Goal: Information Seeking & Learning: Learn about a topic

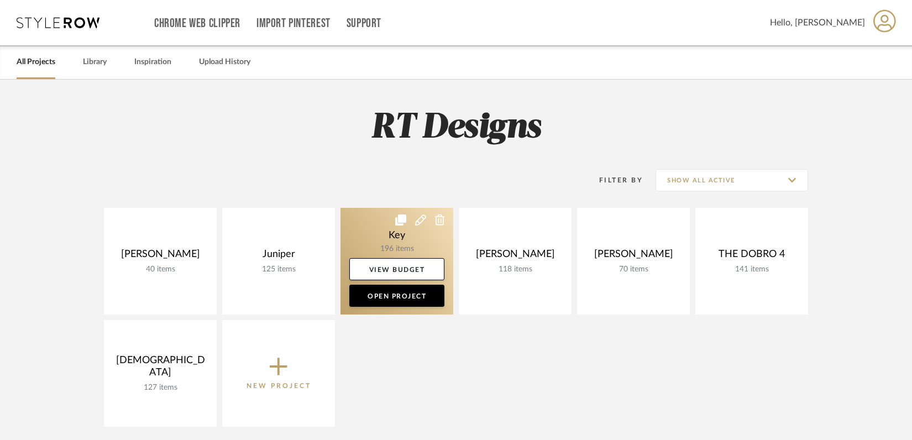
click at [393, 237] on link at bounding box center [397, 261] width 113 height 107
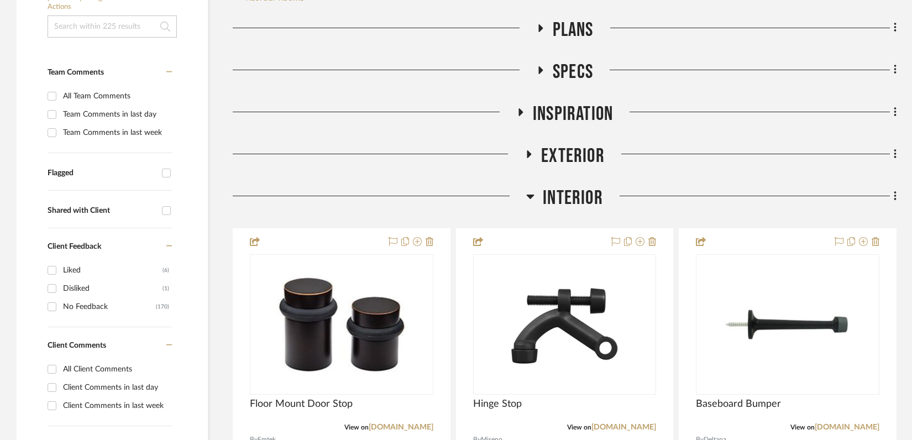
scroll to position [279, 0]
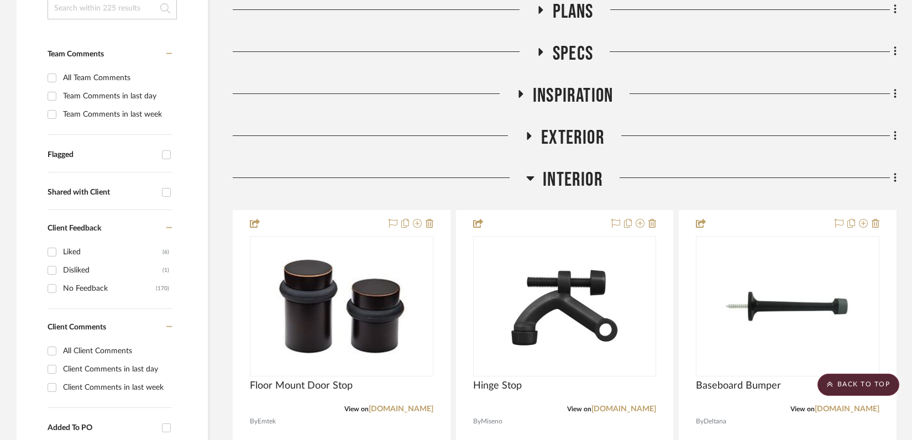
click at [540, 9] on icon at bounding box center [540, 10] width 4 height 8
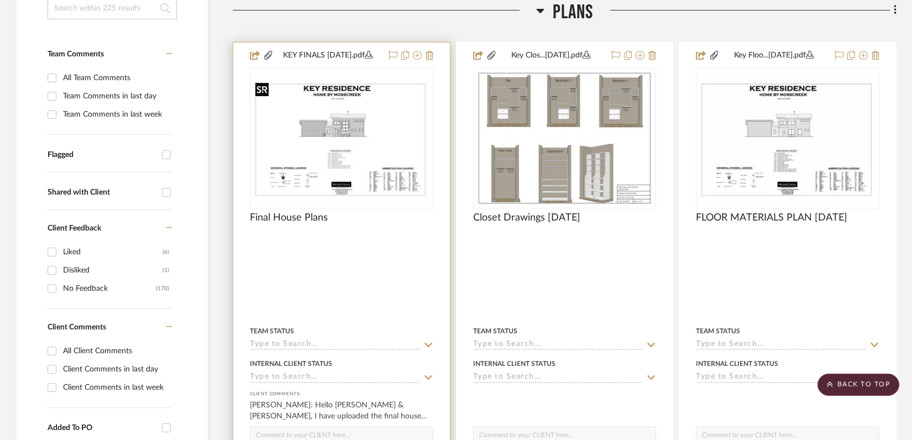
click at [378, 111] on img "0" at bounding box center [342, 137] width 182 height 121
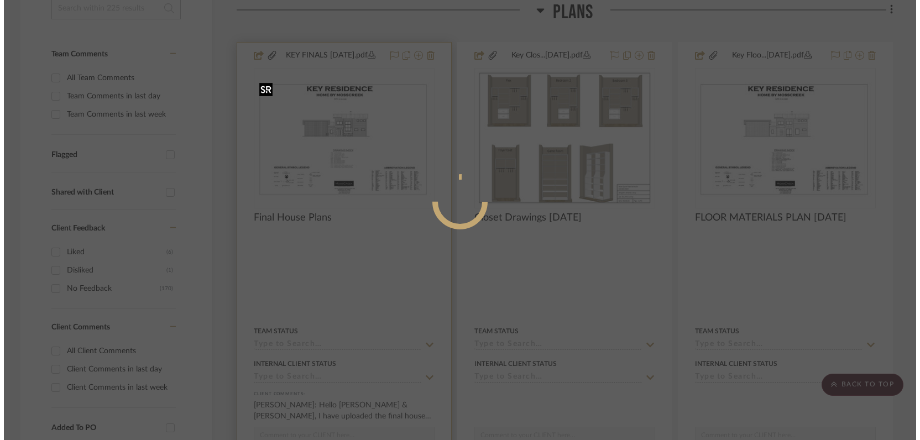
scroll to position [0, 0]
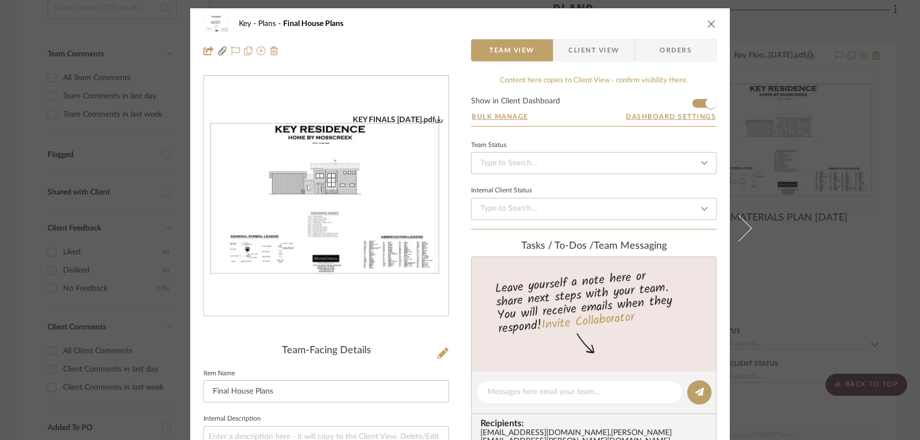
click at [337, 198] on img "0" at bounding box center [326, 196] width 244 height 163
click at [709, 24] on icon "close" at bounding box center [711, 23] width 9 height 9
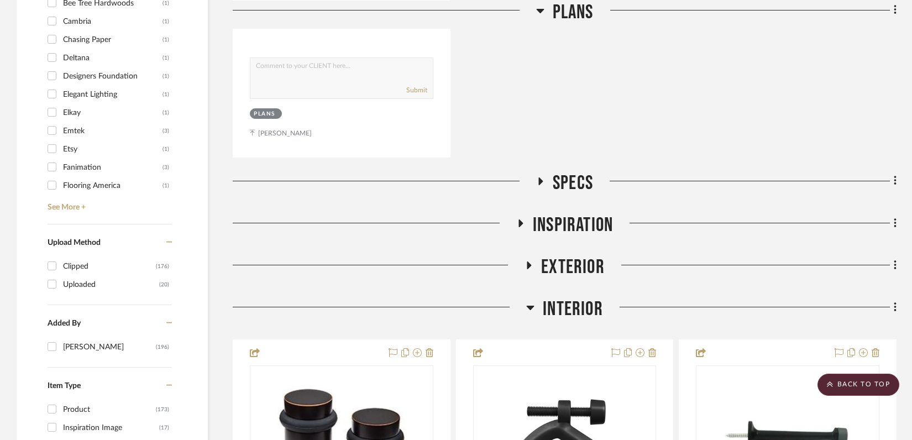
scroll to position [1157, 0]
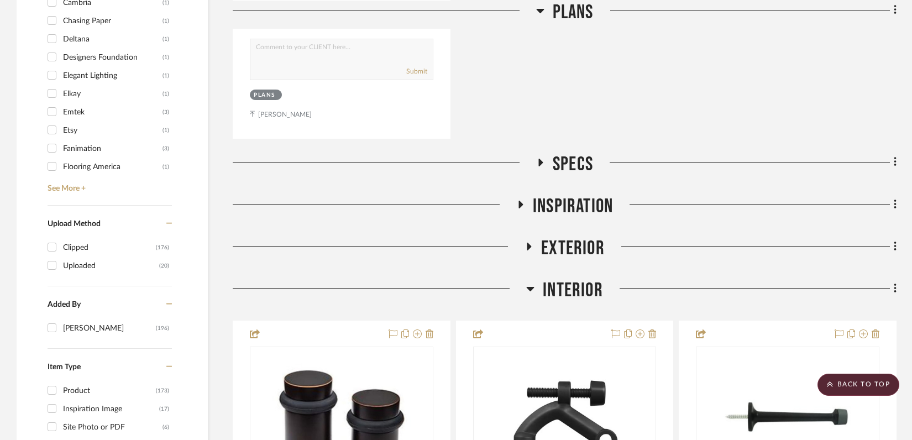
click at [540, 7] on icon at bounding box center [540, 9] width 8 height 13
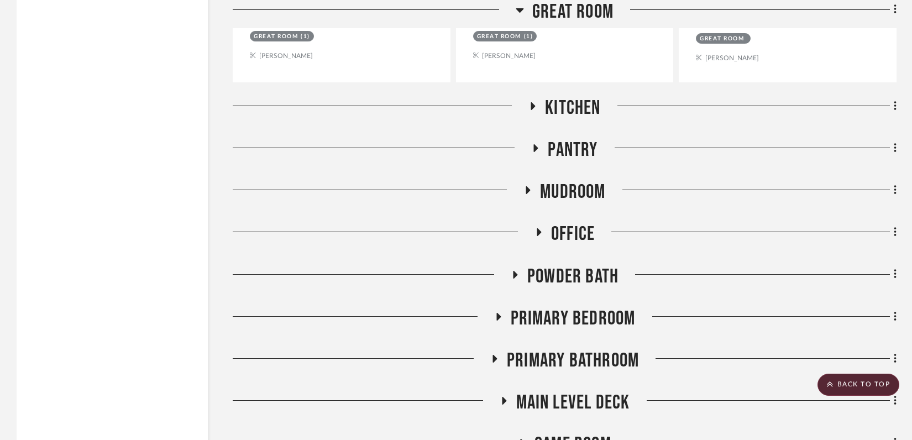
scroll to position [2508, 0]
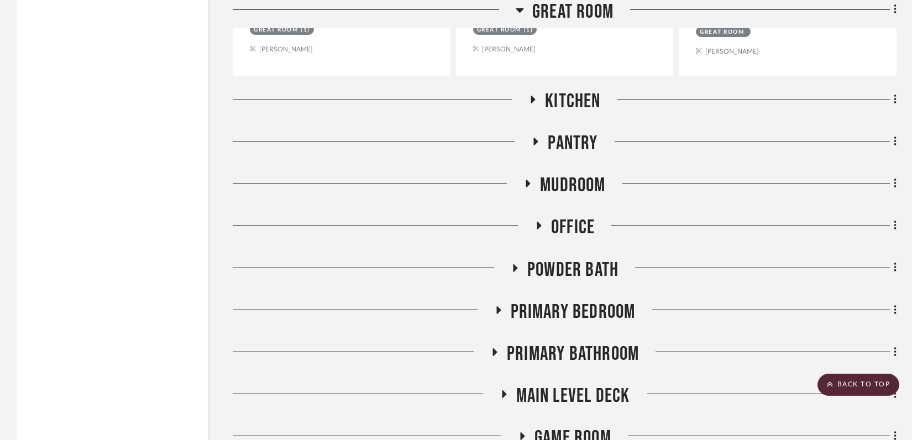
click at [531, 182] on icon at bounding box center [527, 184] width 13 height 8
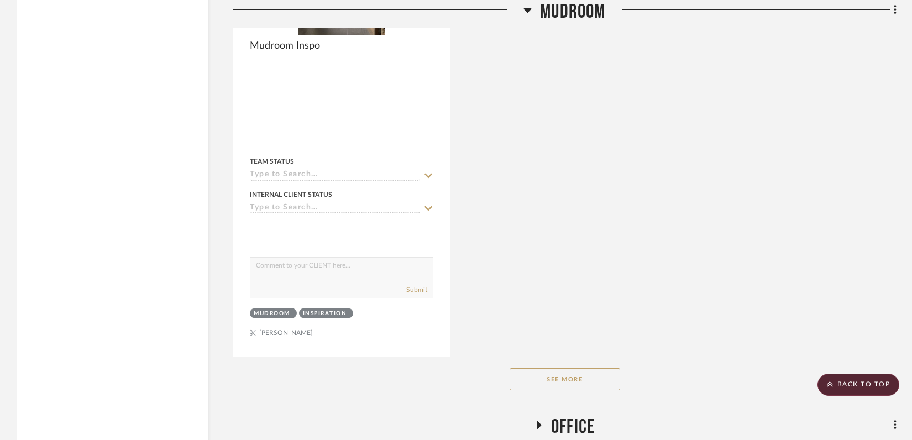
scroll to position [3911, 0]
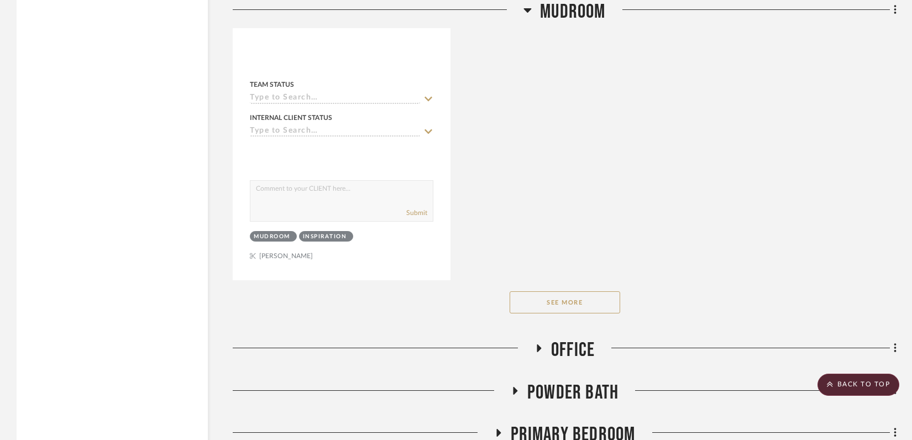
click at [577, 302] on button "See More" at bounding box center [565, 302] width 111 height 22
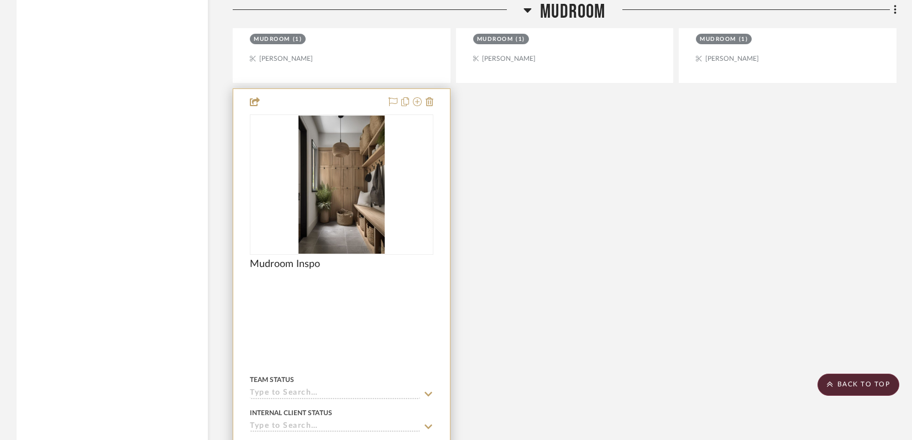
scroll to position [3621, 0]
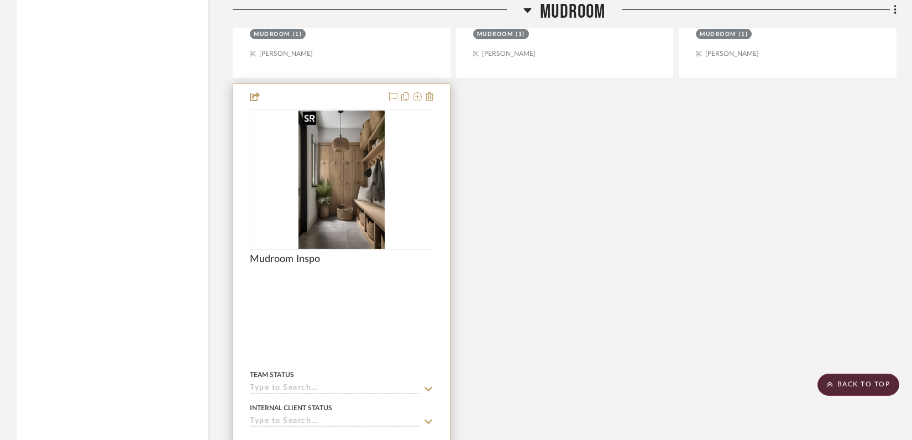
click at [0, 0] on img at bounding box center [0, 0] width 0 height 0
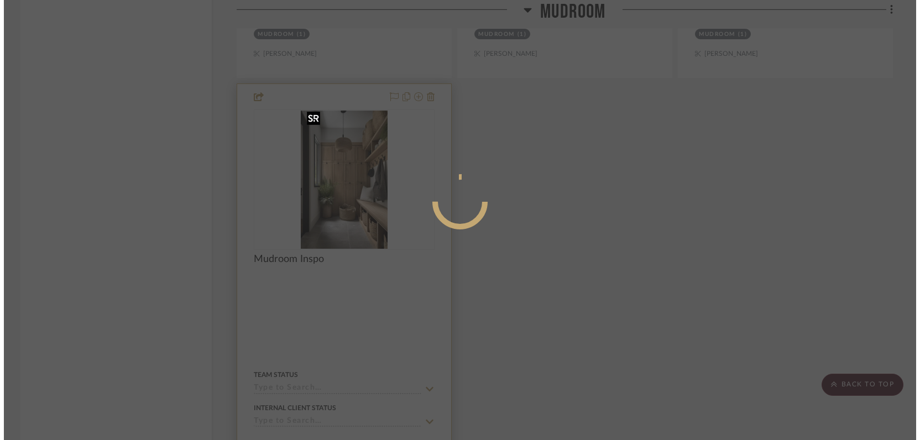
scroll to position [0, 0]
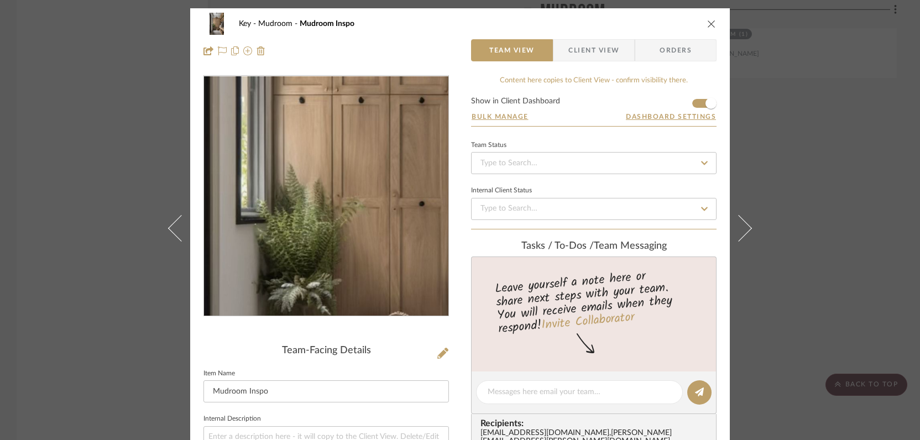
click at [300, 200] on img "0" at bounding box center [326, 196] width 150 height 240
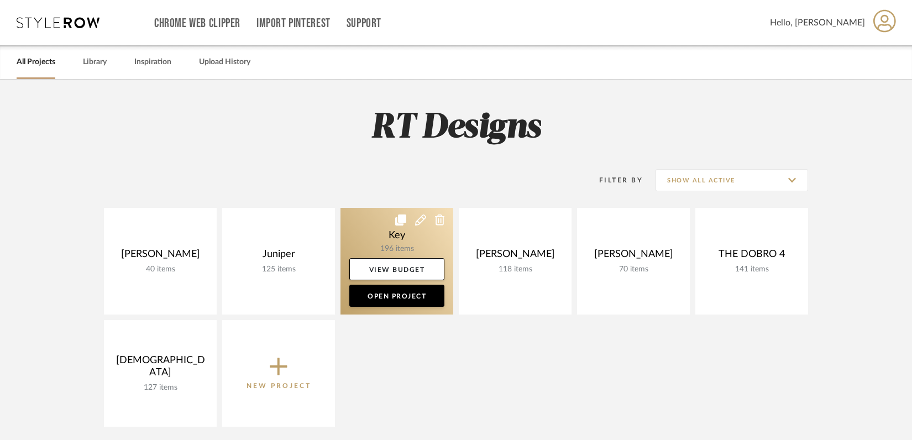
click at [376, 232] on link at bounding box center [397, 261] width 113 height 107
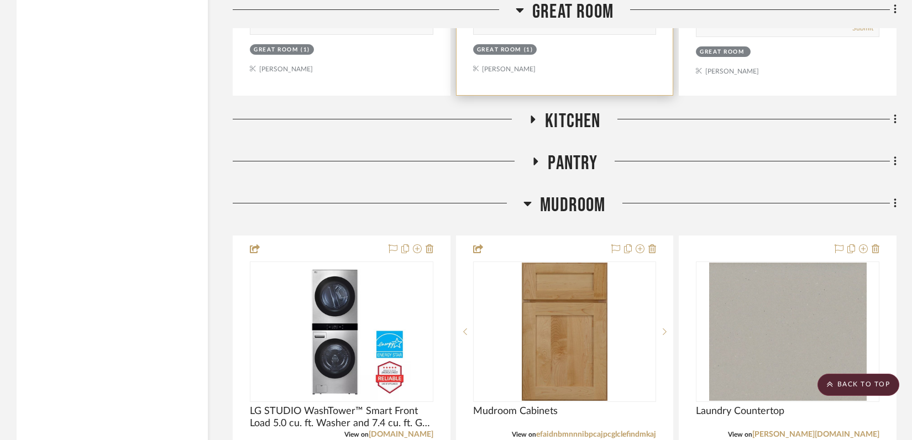
scroll to position [2508, 0]
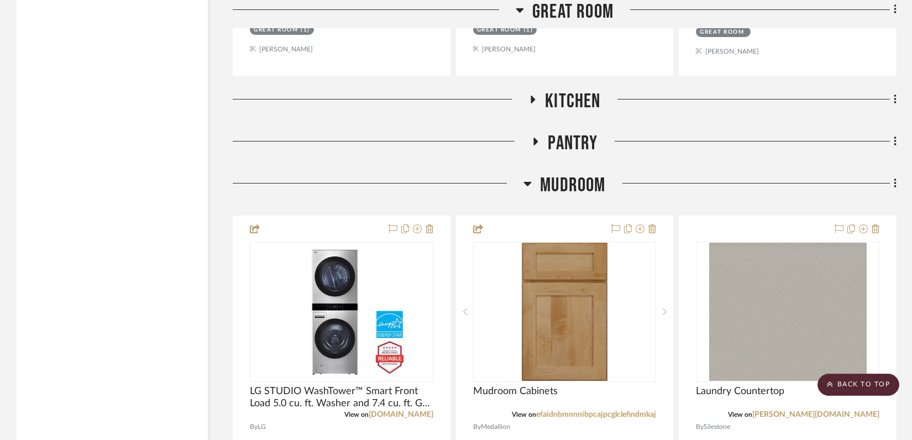
click at [537, 98] on icon at bounding box center [532, 99] width 13 height 8
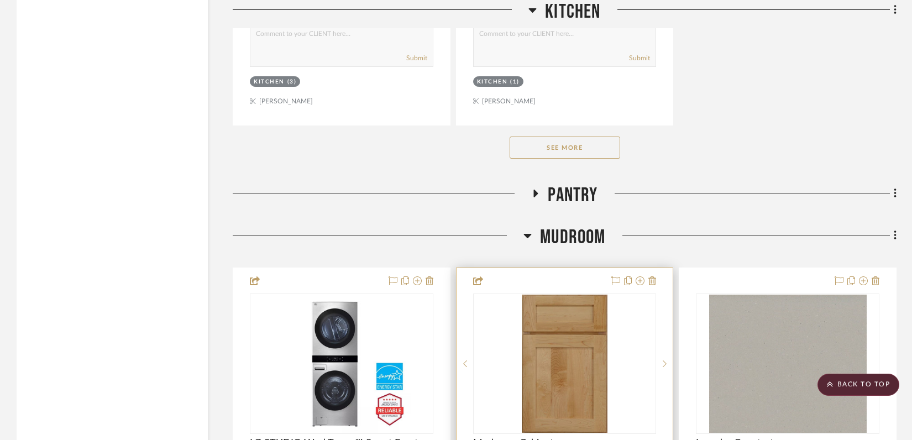
scroll to position [4010, 0]
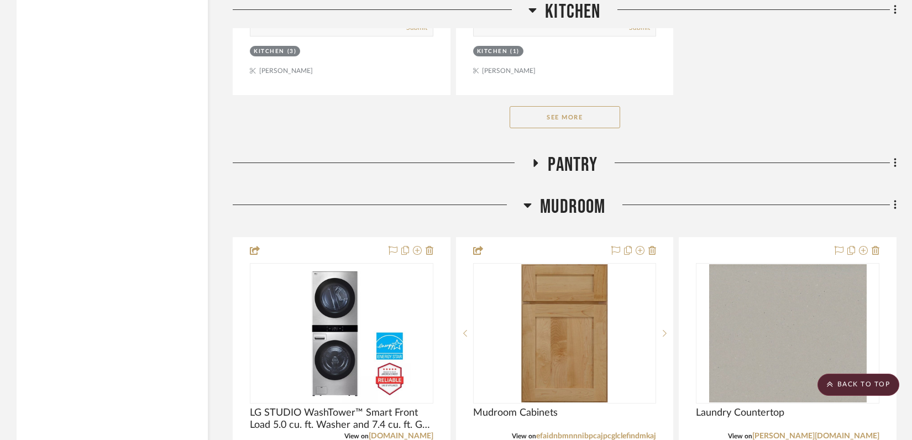
click at [600, 121] on button "See More" at bounding box center [565, 117] width 111 height 22
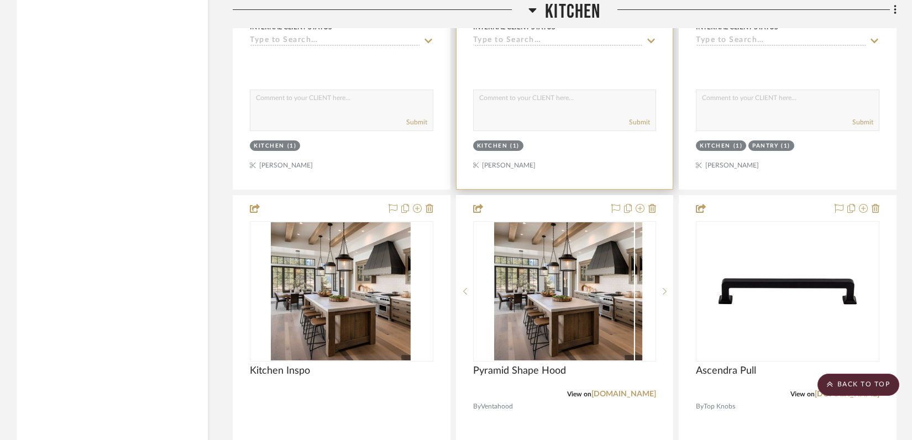
scroll to position [4407, 0]
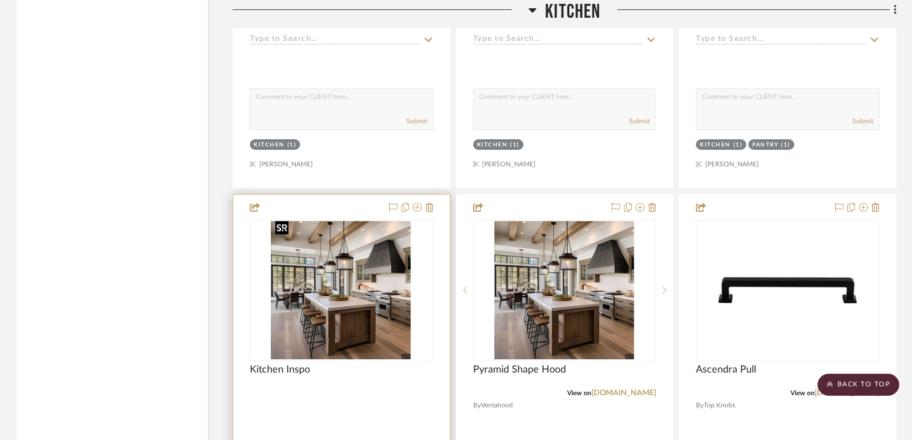
click at [391, 337] on div at bounding box center [342, 290] width 184 height 140
click at [329, 303] on img "0" at bounding box center [341, 290] width 141 height 138
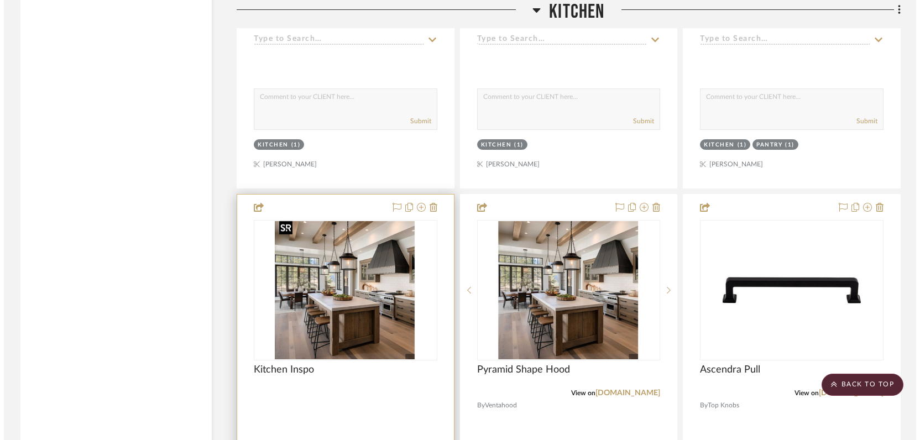
scroll to position [0, 0]
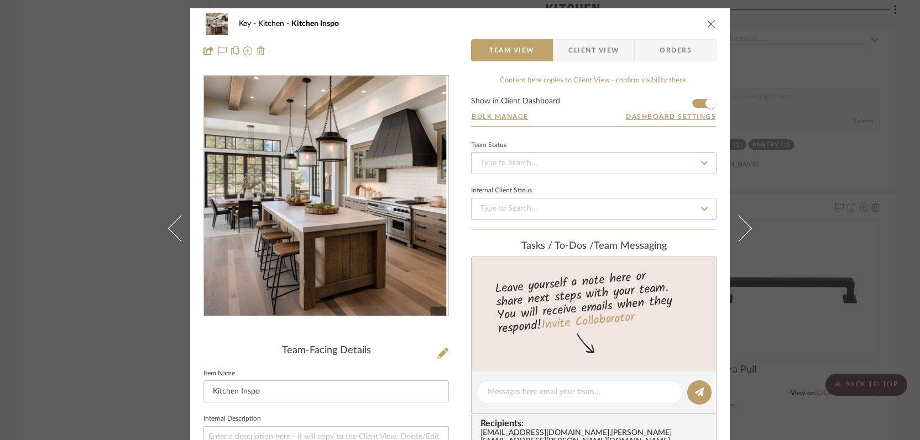
click at [391, 212] on img "0" at bounding box center [326, 195] width 244 height 239
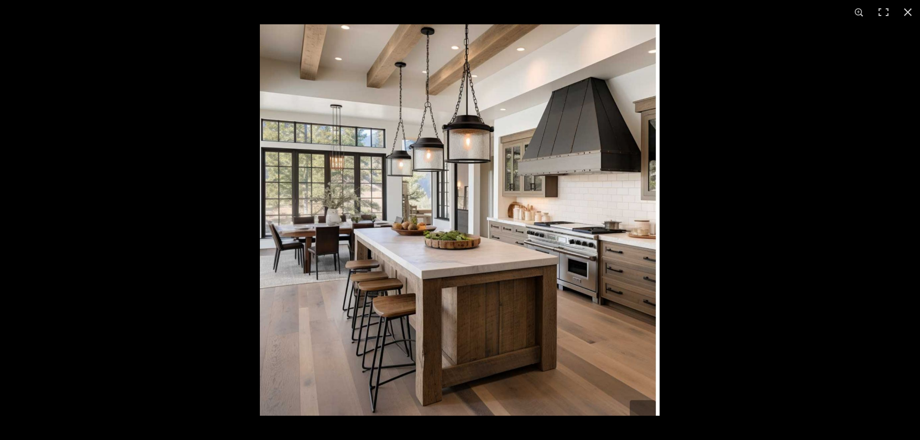
click at [624, 198] on img at bounding box center [460, 219] width 400 height 391
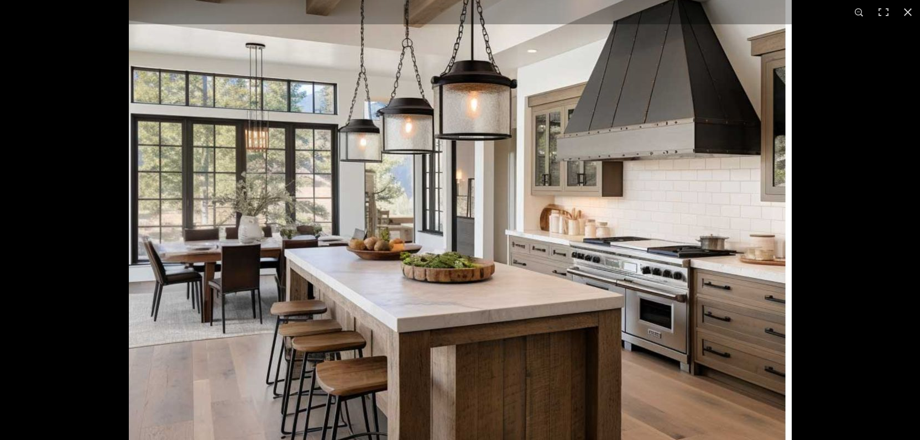
click at [655, 221] on img at bounding box center [460, 234] width 663 height 649
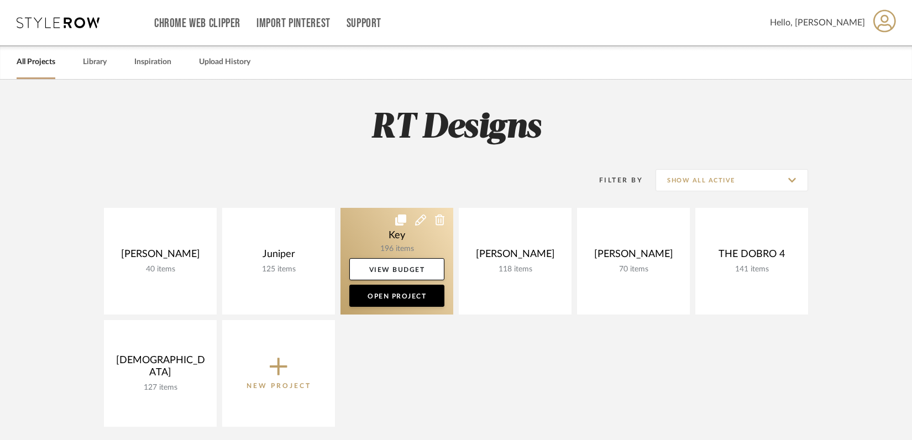
click at [402, 235] on link at bounding box center [397, 261] width 113 height 107
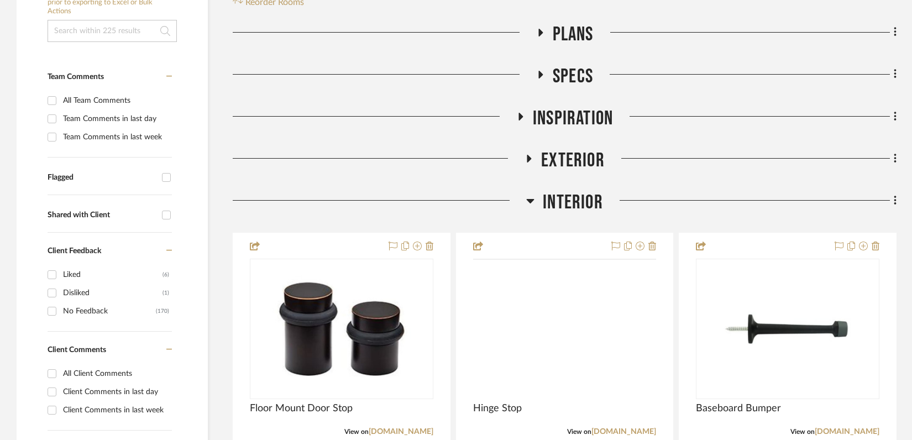
scroll to position [264, 0]
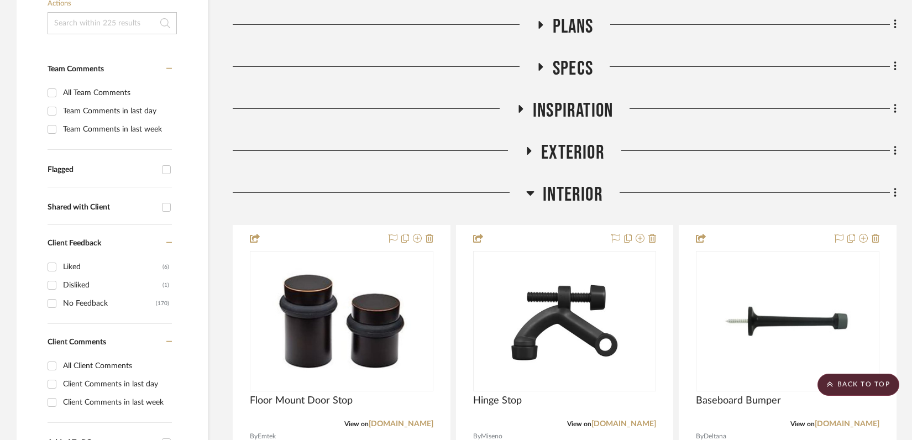
click at [527, 194] on icon at bounding box center [530, 192] width 8 height 13
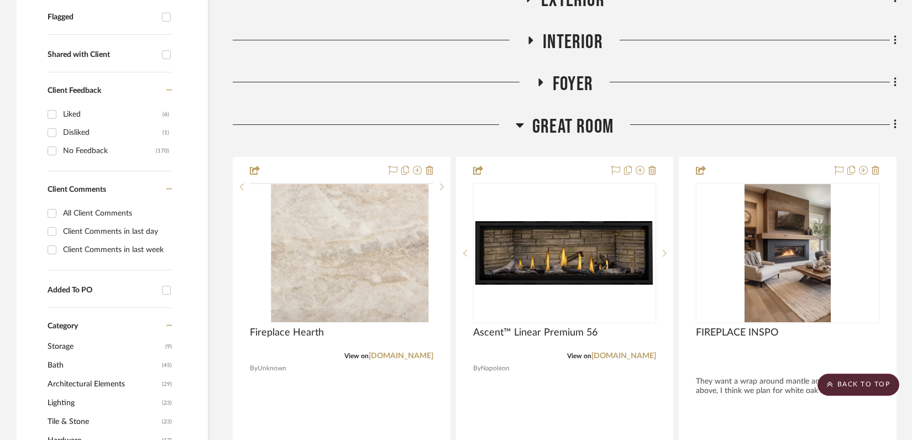
scroll to position [0, 0]
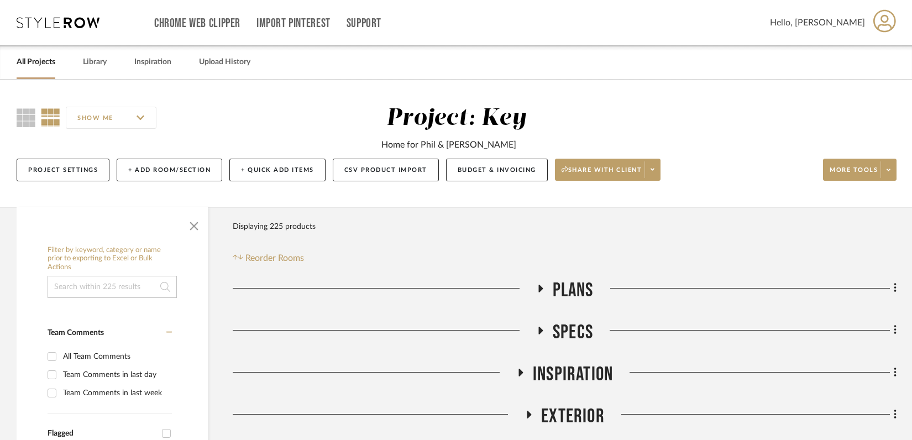
click at [537, 293] on fa-icon at bounding box center [540, 292] width 8 height 16
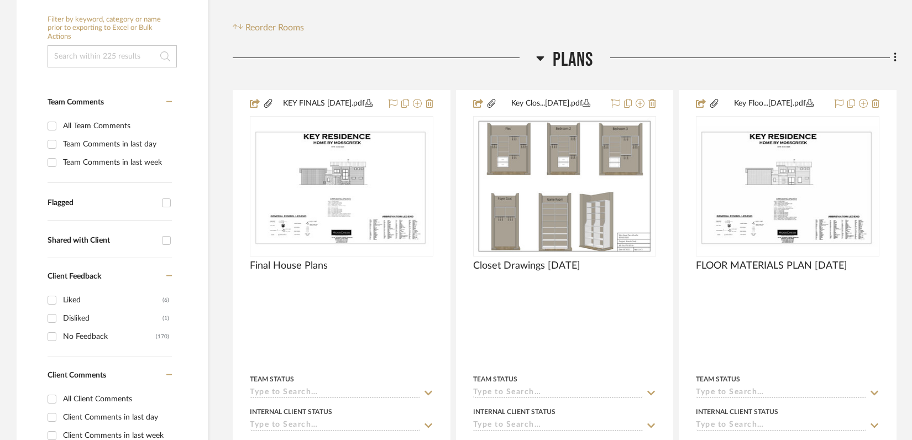
scroll to position [237, 0]
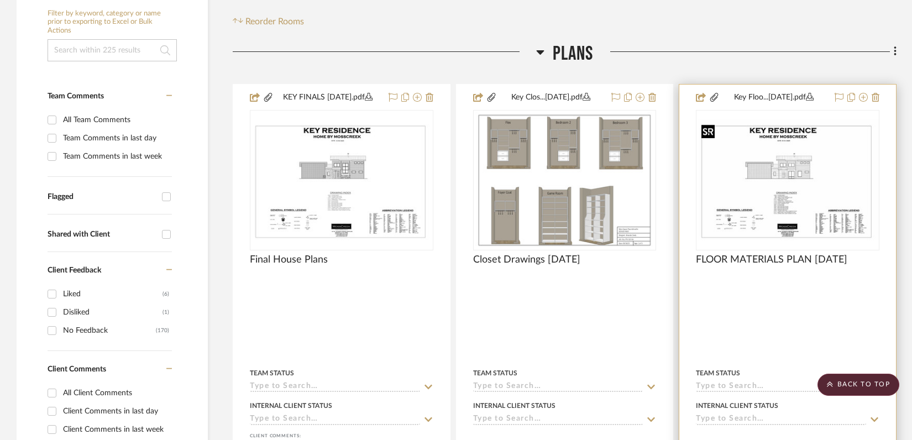
click at [795, 154] on div at bounding box center [788, 180] width 184 height 140
click at [757, 186] on img "0" at bounding box center [787, 180] width 181 height 121
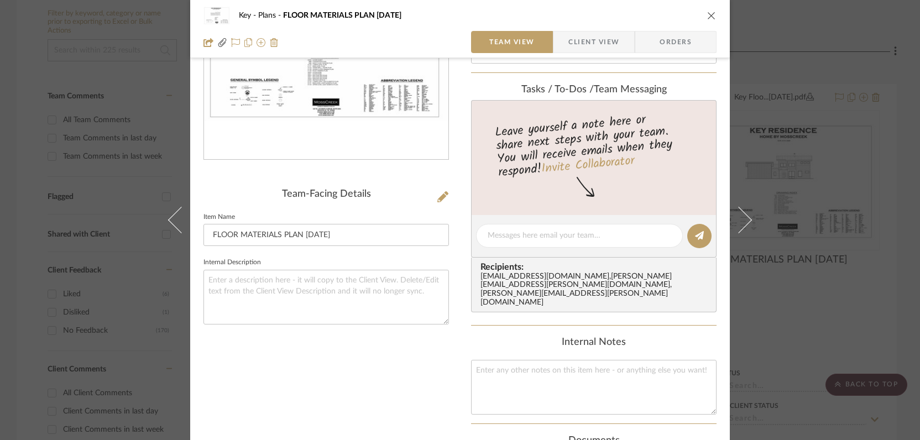
scroll to position [0, 0]
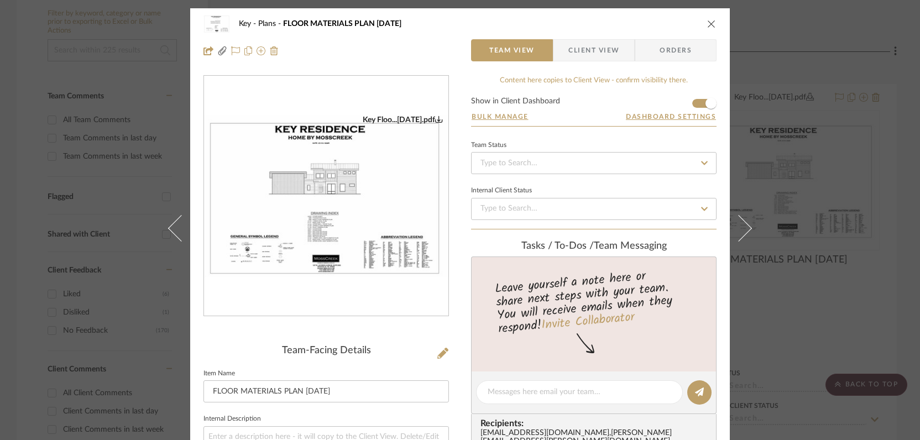
click at [349, 247] on img "0" at bounding box center [326, 196] width 244 height 163
click at [707, 22] on icon "close" at bounding box center [711, 23] width 9 height 9
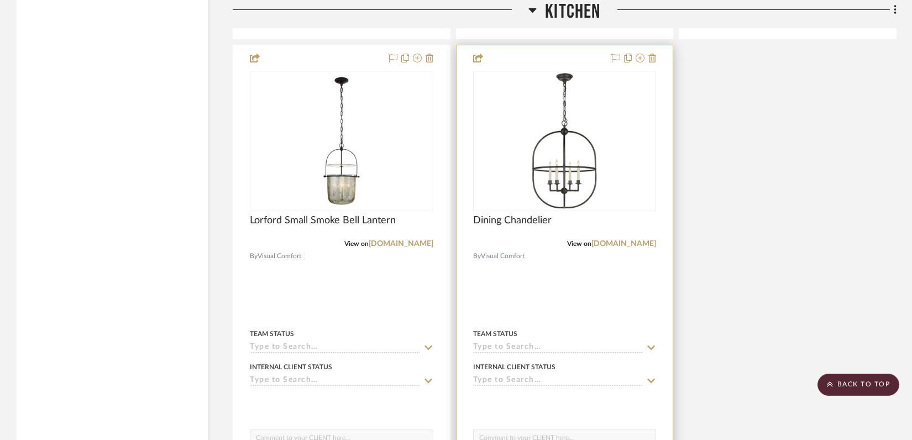
scroll to position [3148, 0]
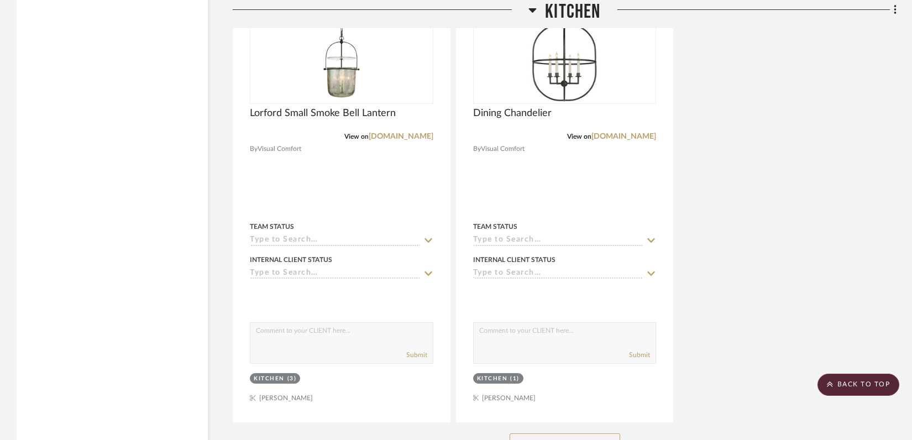
click at [532, 11] on icon at bounding box center [533, 10] width 8 height 4
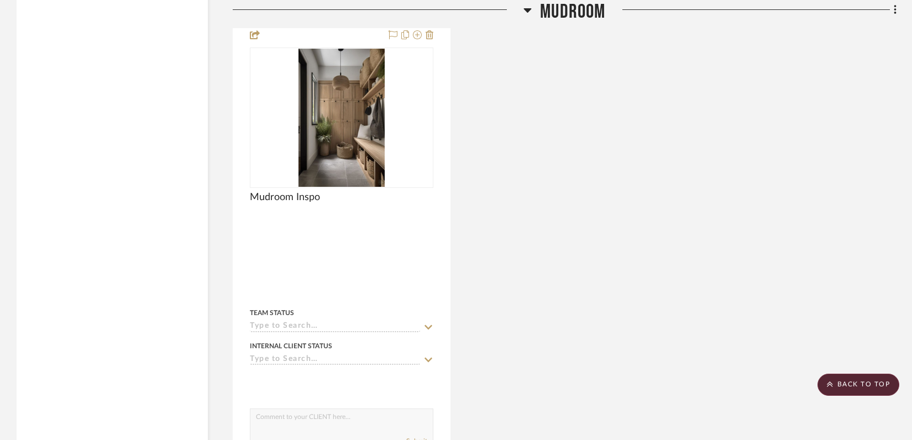
click at [528, 9] on icon at bounding box center [528, 10] width 8 height 4
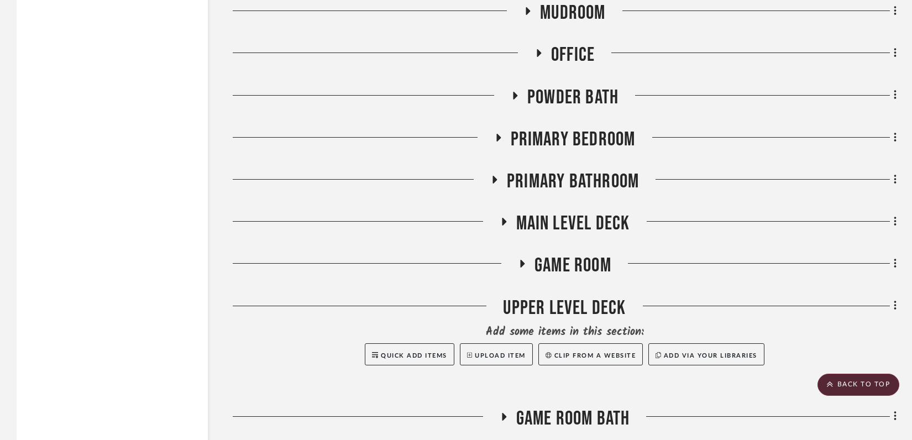
scroll to position [2101, 0]
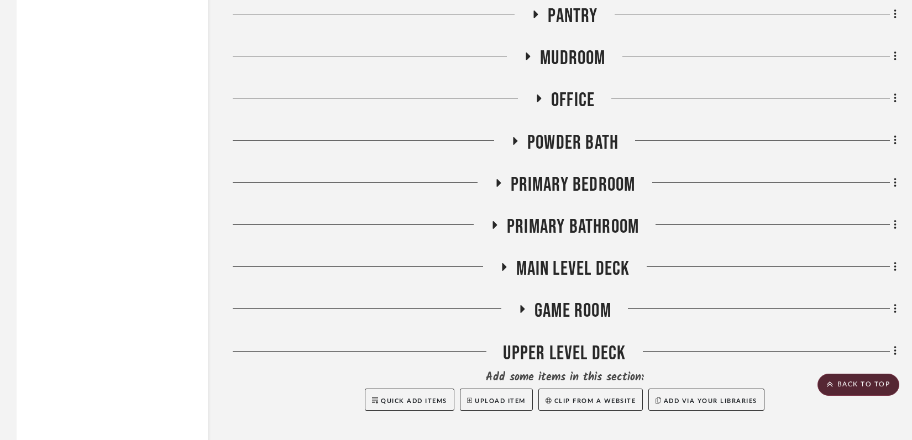
click at [490, 221] on icon at bounding box center [494, 225] width 13 height 8
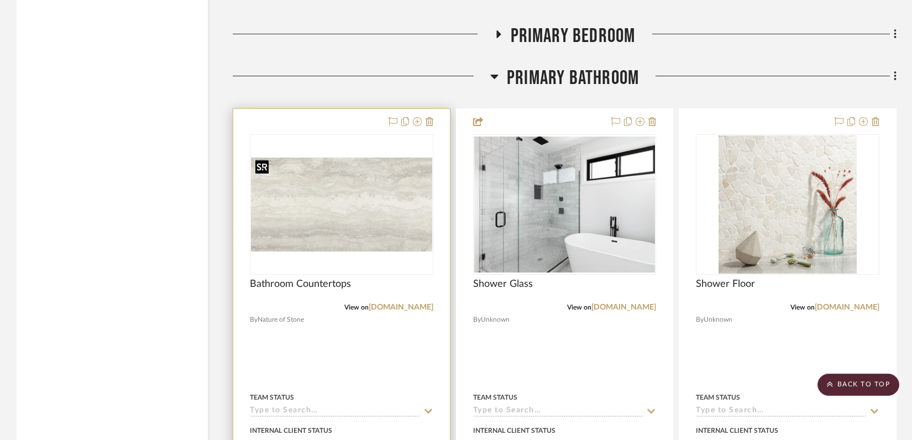
scroll to position [2251, 0]
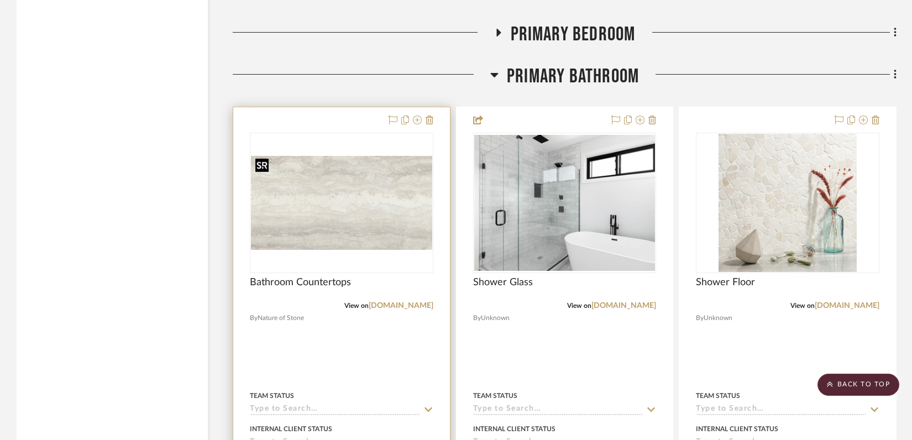
click at [359, 227] on img "0" at bounding box center [341, 203] width 181 height 94
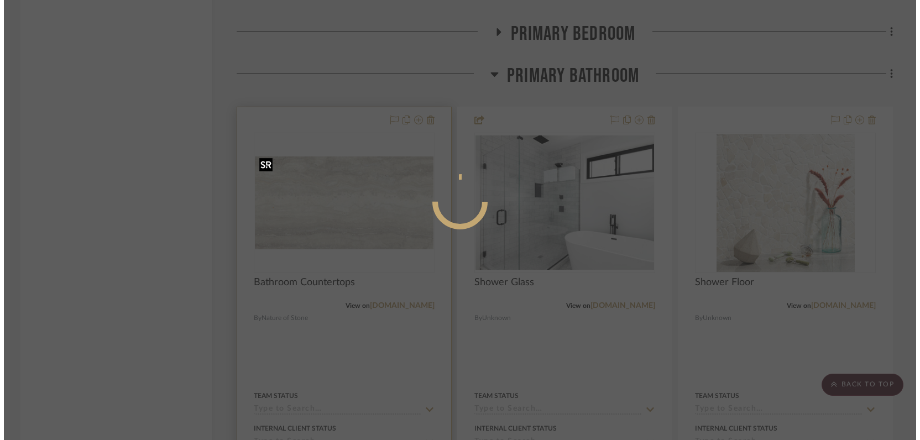
scroll to position [0, 0]
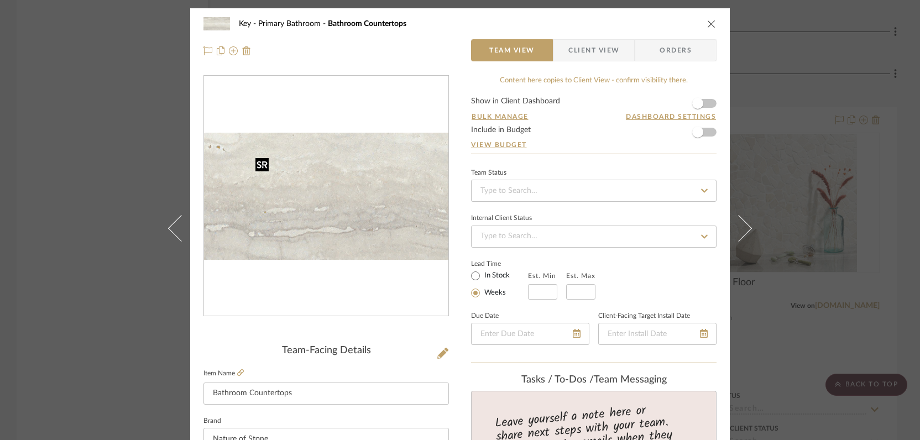
click at [359, 227] on img "0" at bounding box center [326, 196] width 244 height 127
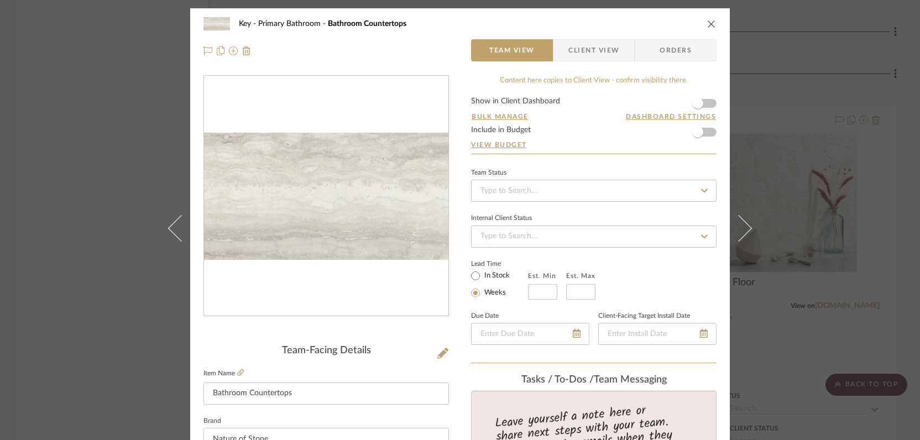
click at [708, 23] on icon "close" at bounding box center [711, 23] width 9 height 9
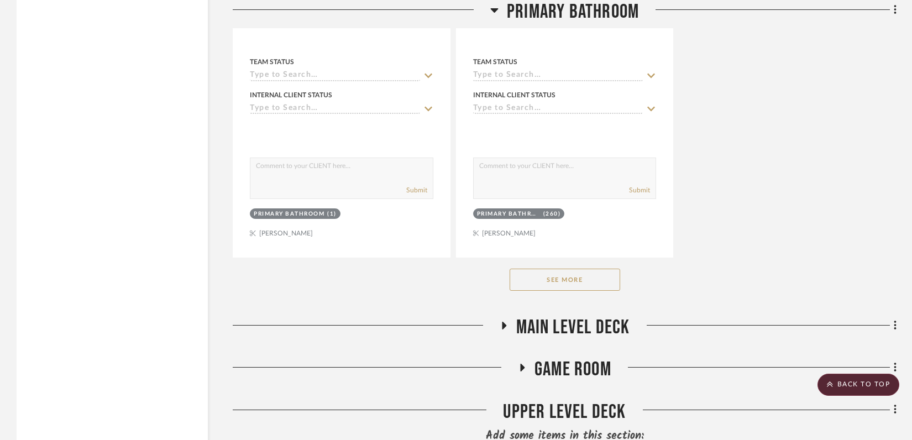
scroll to position [3568, 0]
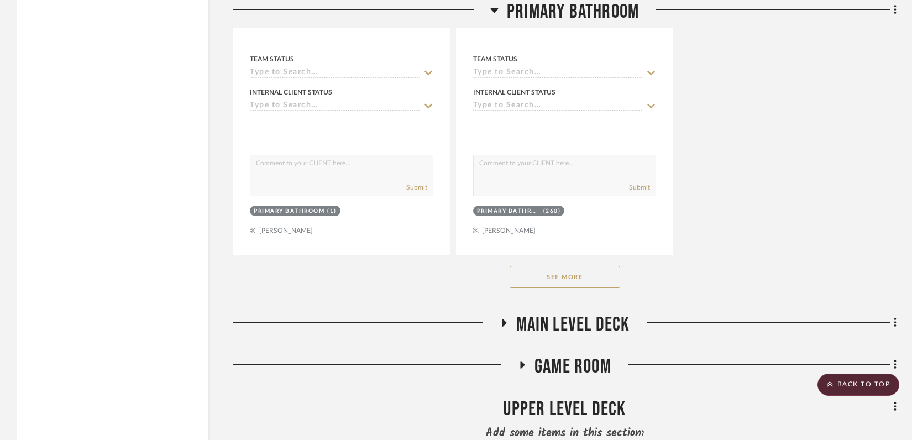
click at [585, 278] on button "See More" at bounding box center [565, 277] width 111 height 22
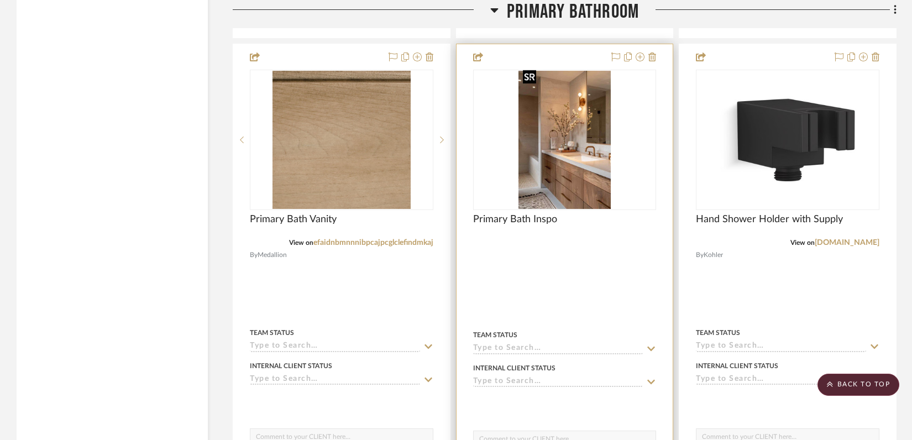
scroll to position [5256, 0]
click at [565, 146] on img "0" at bounding box center [565, 139] width 92 height 138
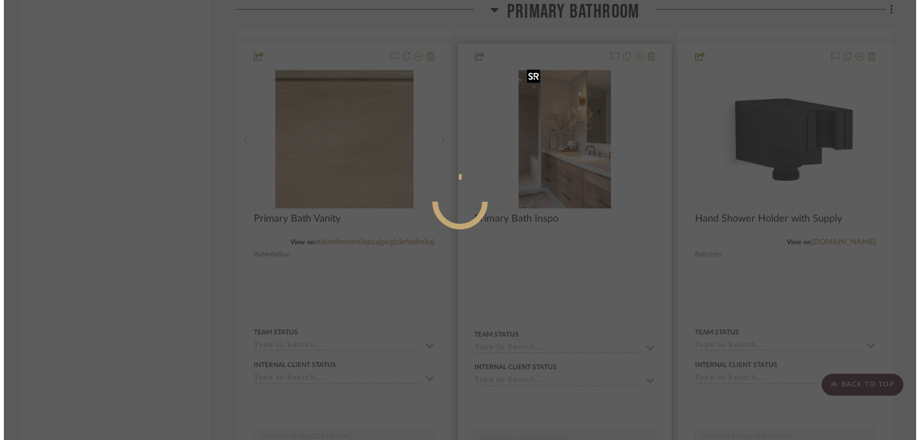
scroll to position [0, 0]
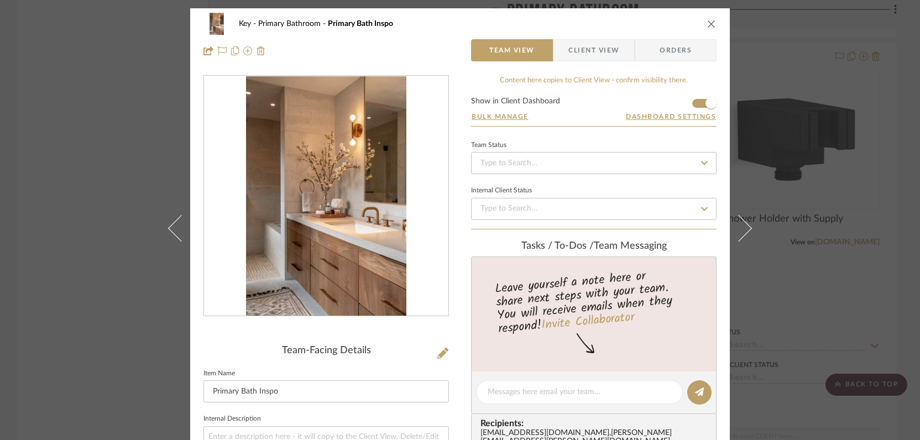
click at [707, 23] on icon "close" at bounding box center [711, 23] width 9 height 9
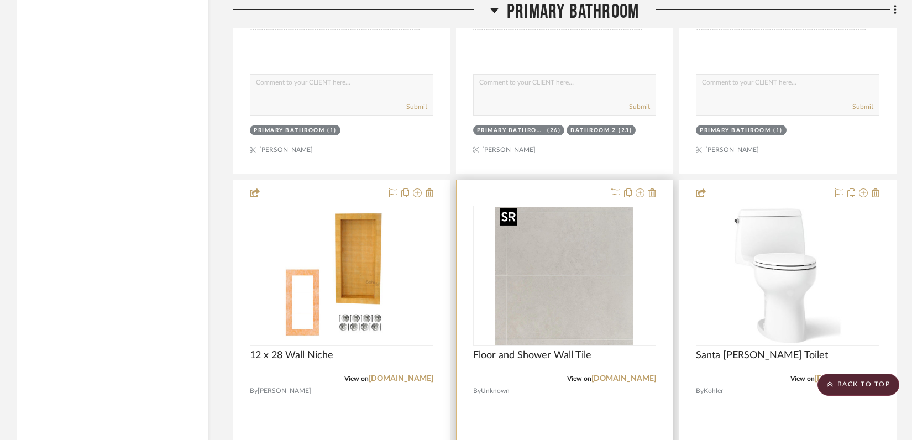
scroll to position [3199, 0]
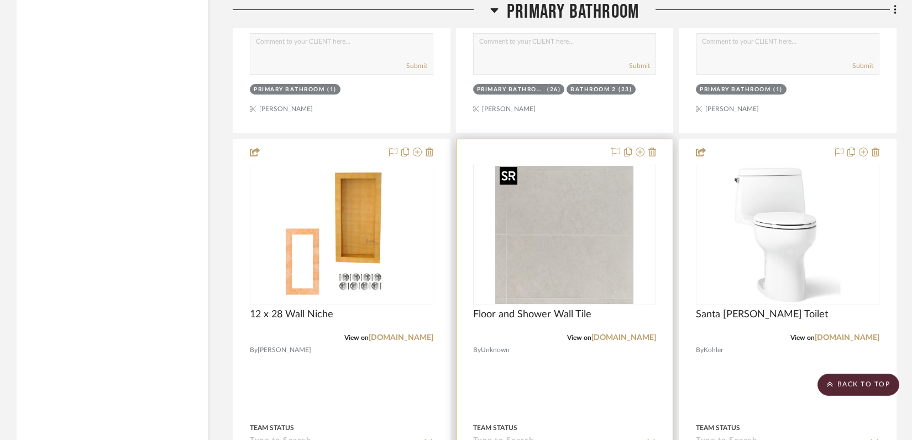
click at [588, 234] on img "0" at bounding box center [564, 235] width 138 height 138
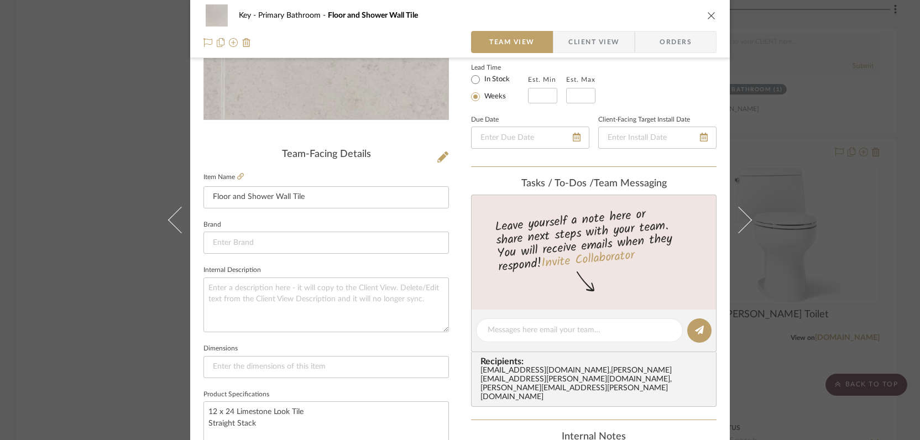
scroll to position [392, 0]
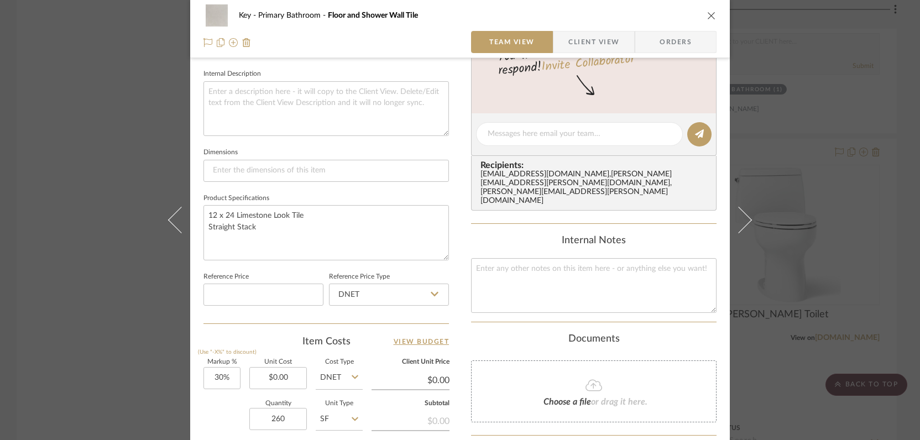
click at [710, 16] on icon "close" at bounding box center [711, 15] width 9 height 9
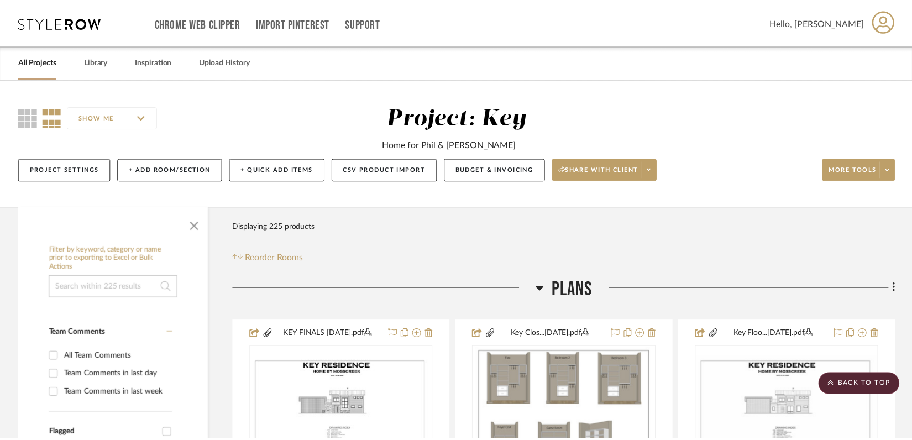
scroll to position [3199, 0]
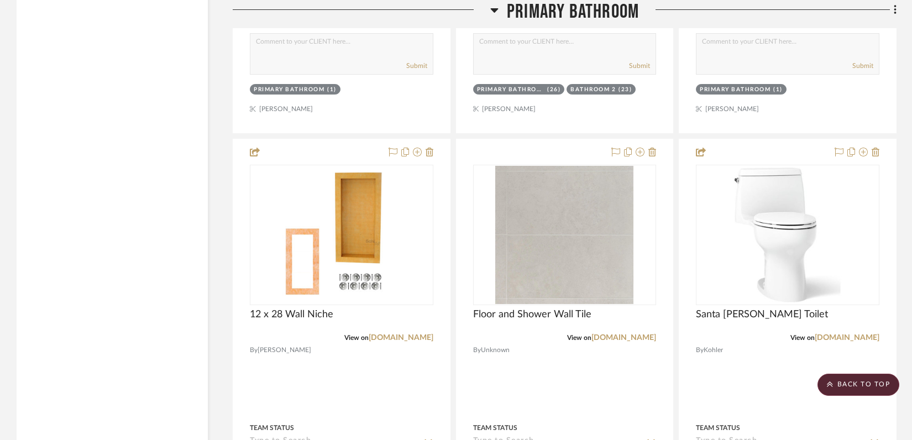
click at [497, 9] on icon at bounding box center [494, 10] width 8 height 4
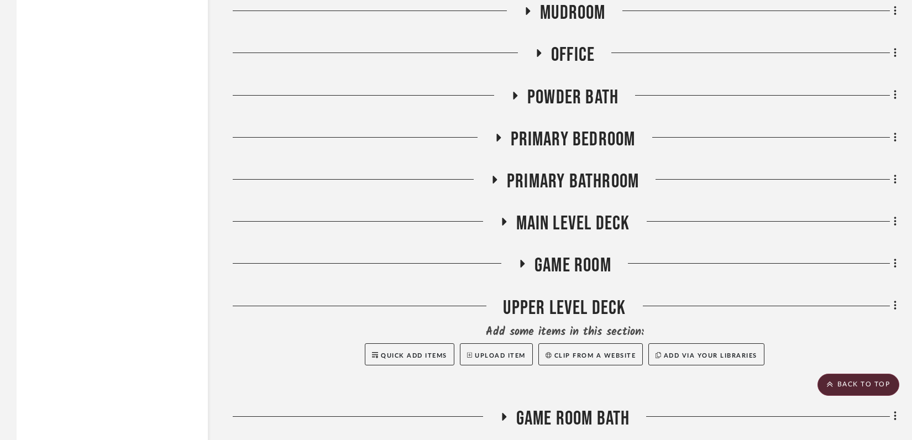
scroll to position [2143, 0]
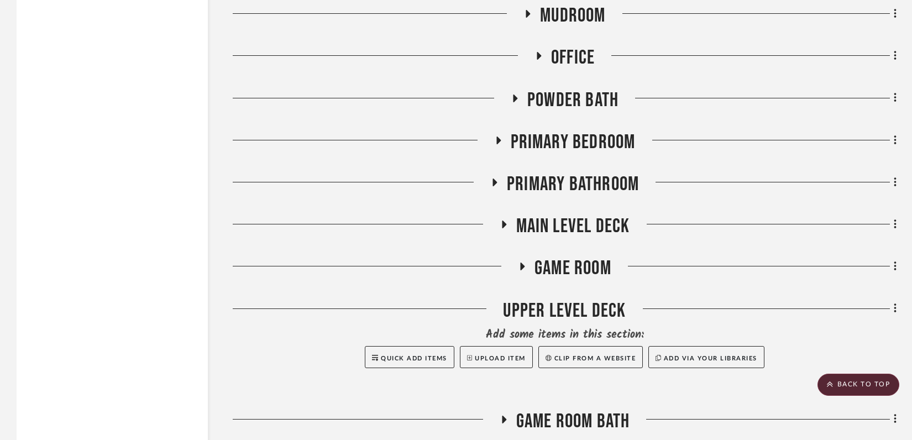
click at [516, 98] on icon at bounding box center [514, 98] width 13 height 8
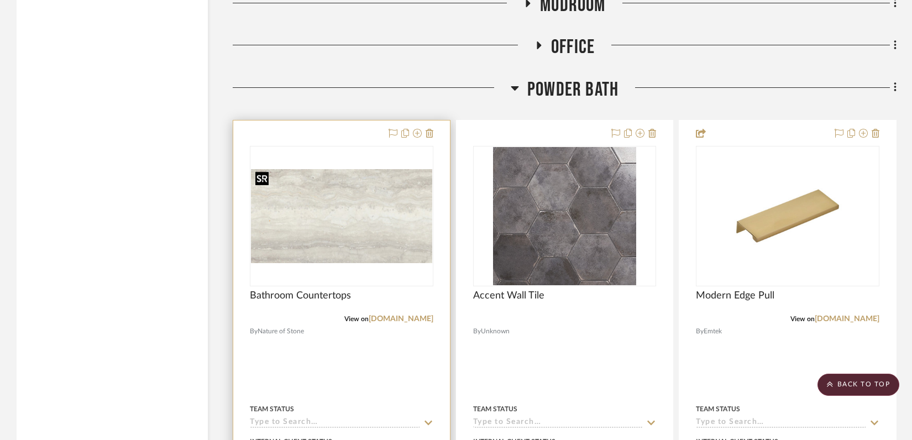
scroll to position [2158, 0]
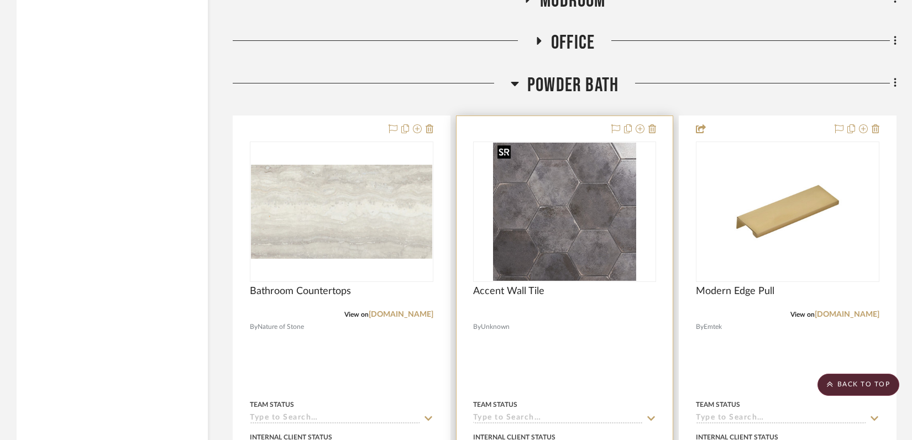
click at [598, 234] on img "0" at bounding box center [564, 212] width 143 height 138
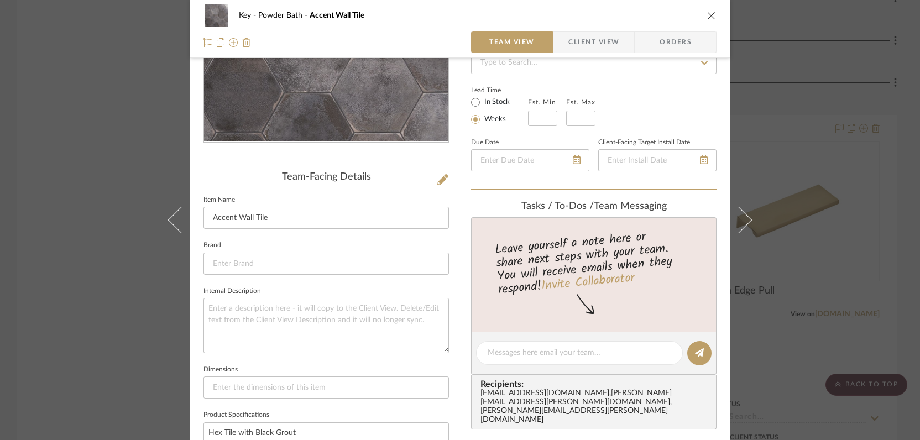
scroll to position [0, 0]
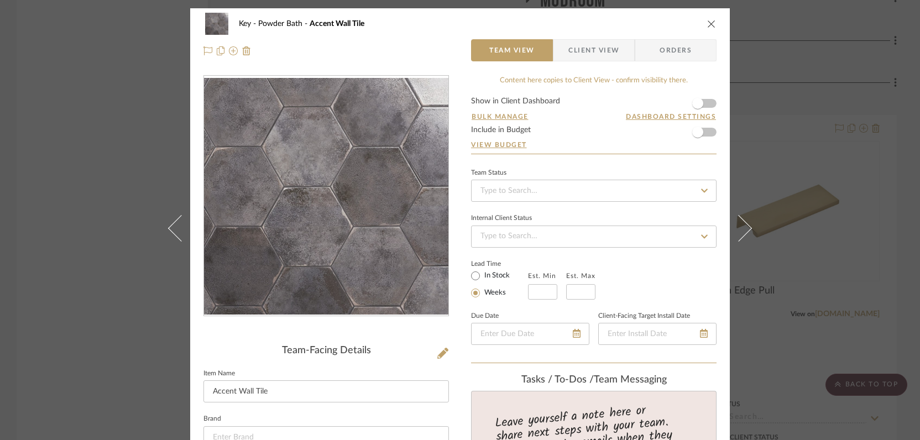
click at [69, 6] on div "Key Powder Bath Accent Wall Tile Team View Client View Orders Team-Facing Detai…" at bounding box center [460, 220] width 920 height 440
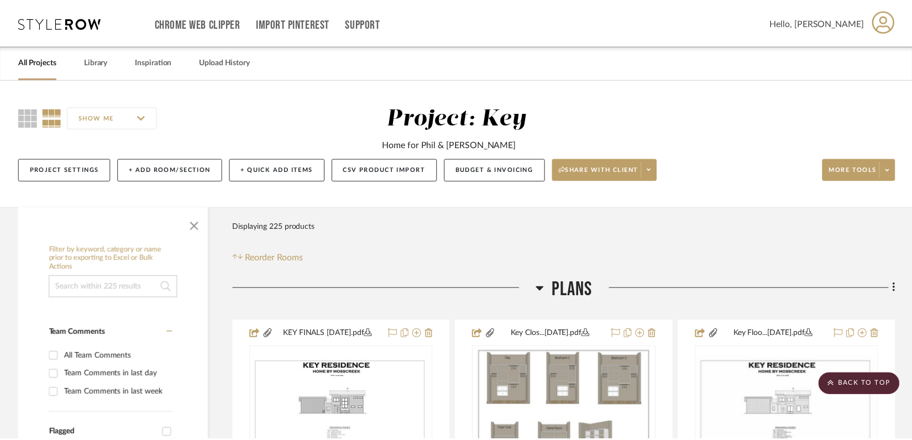
scroll to position [2158, 0]
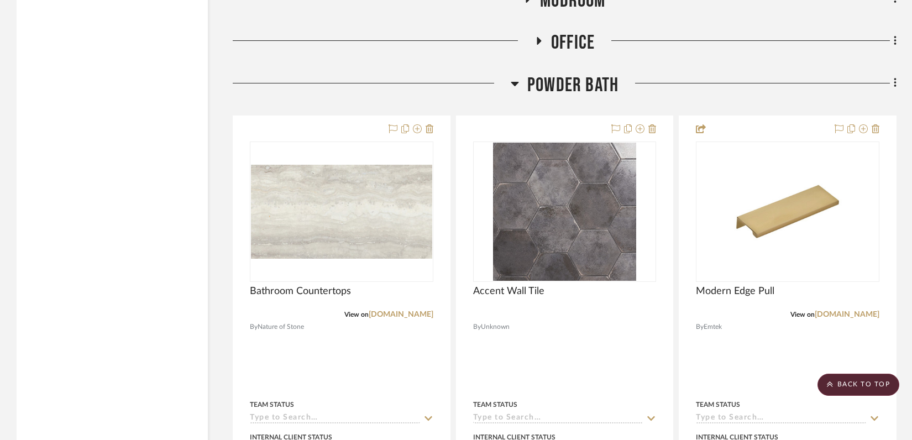
click at [516, 77] on icon at bounding box center [515, 83] width 8 height 13
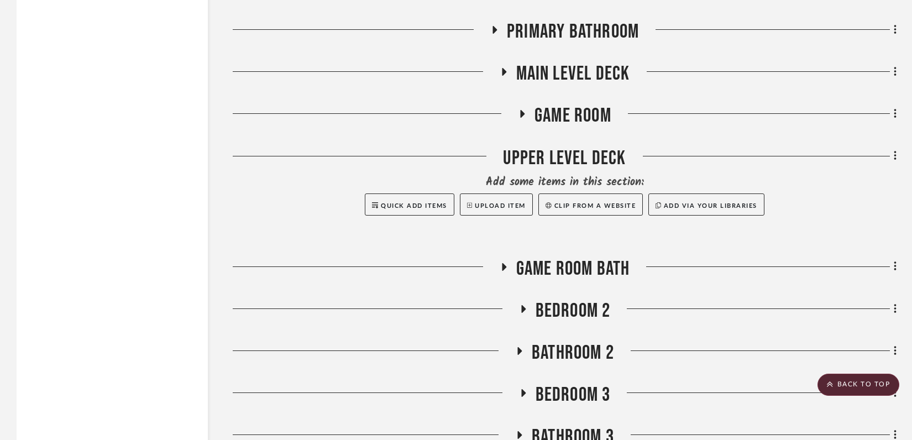
scroll to position [2353, 0]
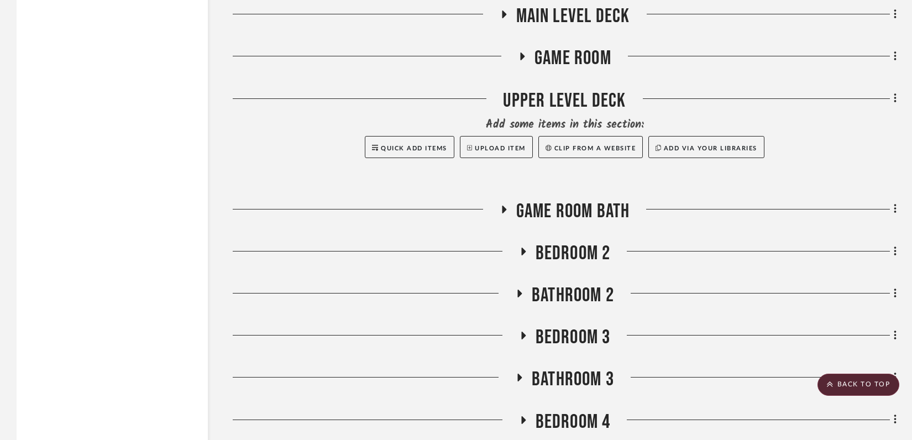
click at [520, 291] on icon at bounding box center [520, 294] width 4 height 8
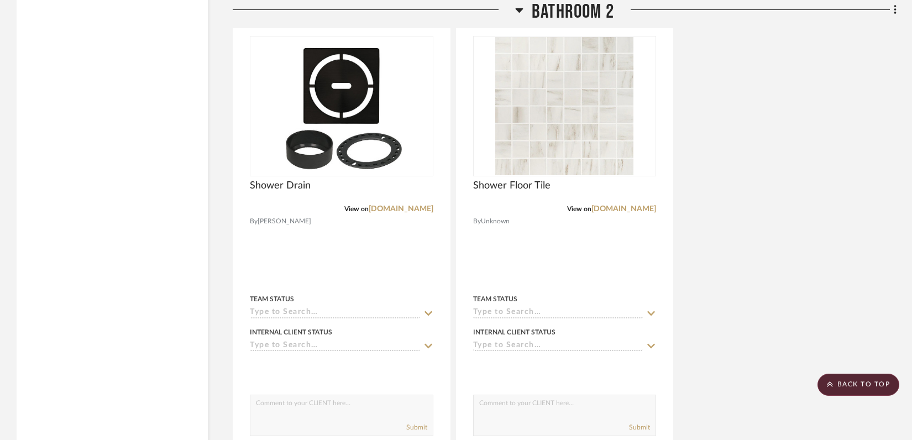
scroll to position [3823, 0]
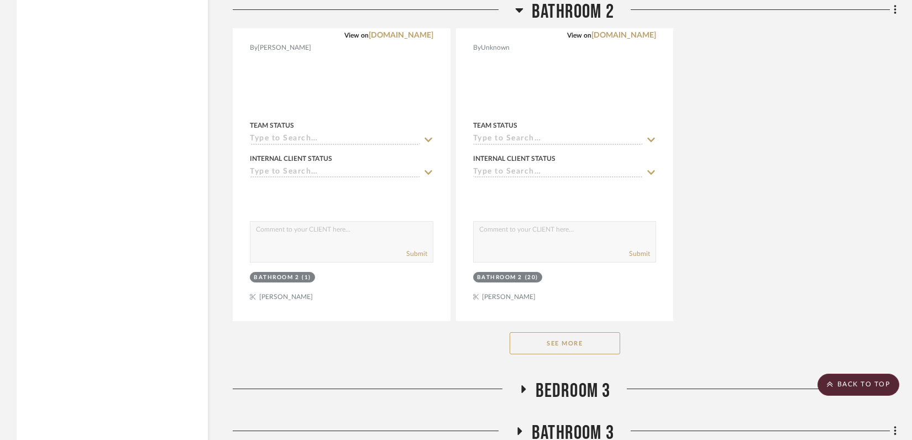
click at [560, 343] on button "See More" at bounding box center [565, 343] width 111 height 22
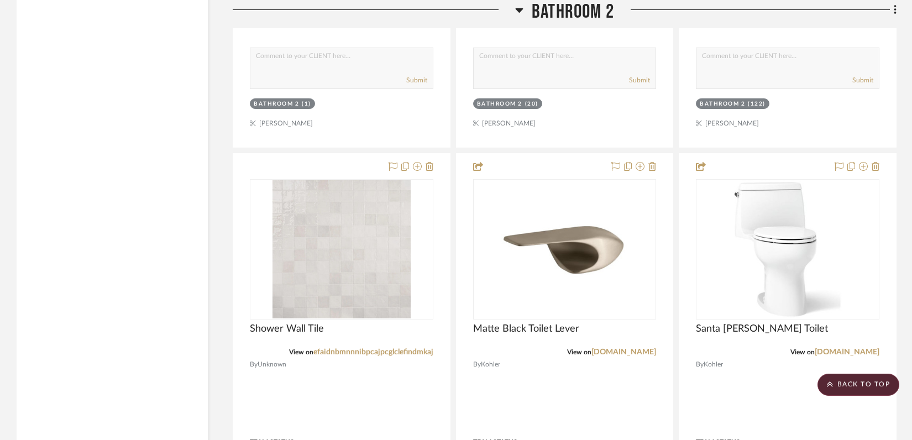
scroll to position [3918, 0]
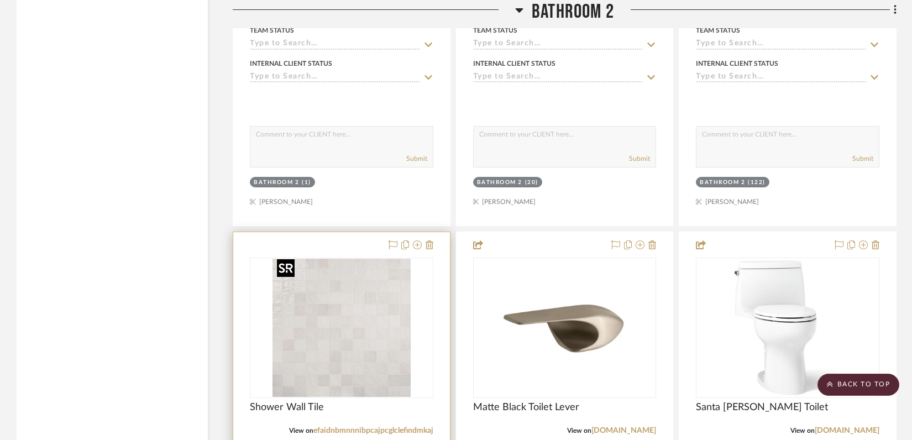
click at [324, 305] on div at bounding box center [342, 328] width 184 height 140
click at [368, 345] on img "0" at bounding box center [342, 328] width 138 height 138
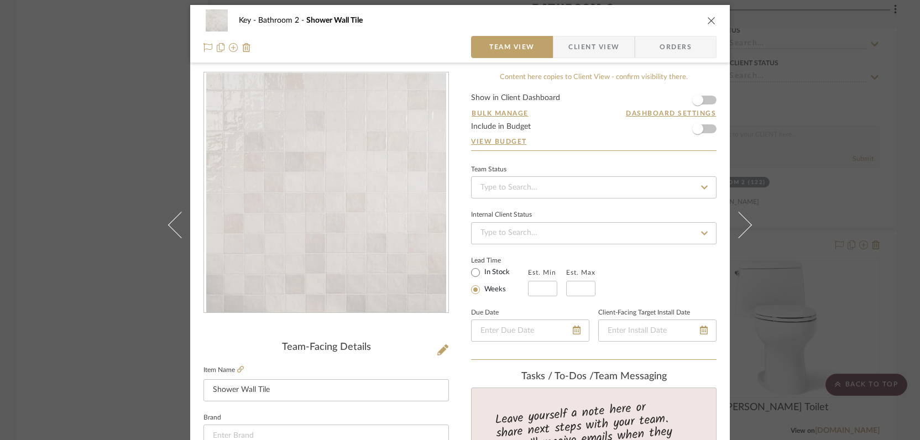
scroll to position [3, 0]
click at [711, 14] on div "Key Bathroom 2 Shower Wall Tile" at bounding box center [459, 21] width 513 height 22
click at [708, 24] on icon "close" at bounding box center [711, 21] width 9 height 9
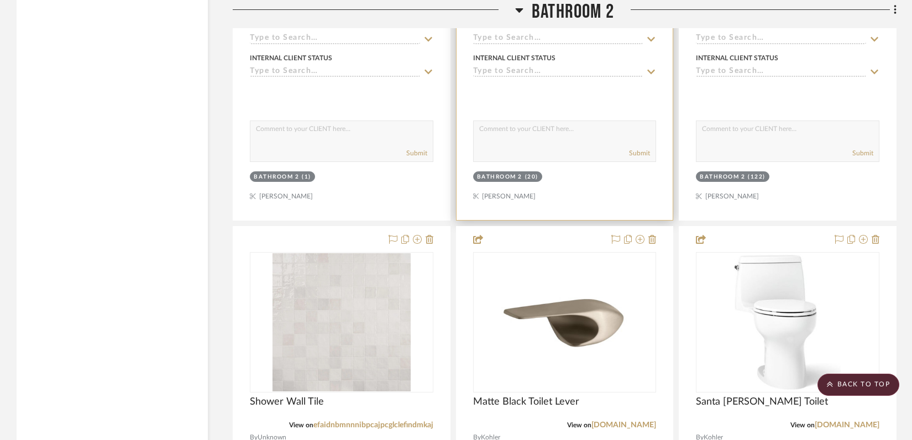
scroll to position [3963, 0]
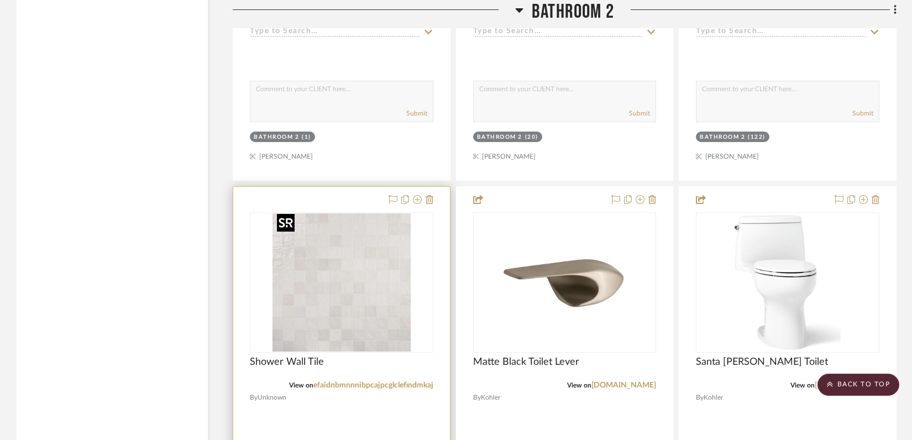
click at [370, 313] on img "0" at bounding box center [342, 282] width 138 height 138
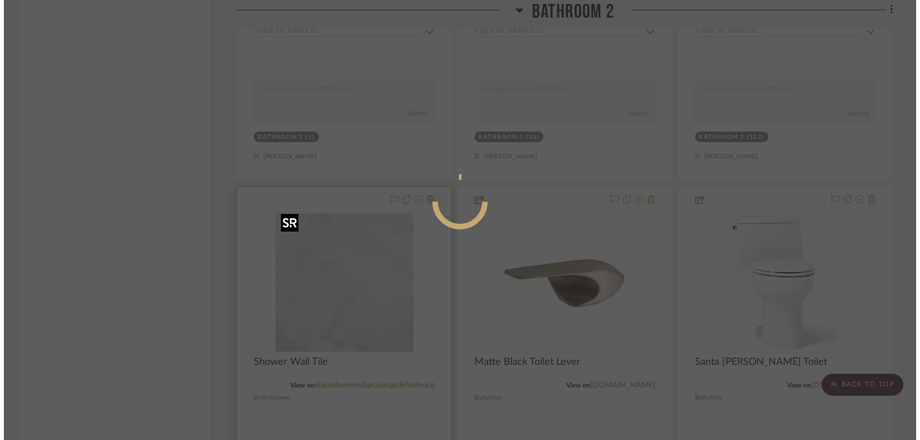
scroll to position [0, 0]
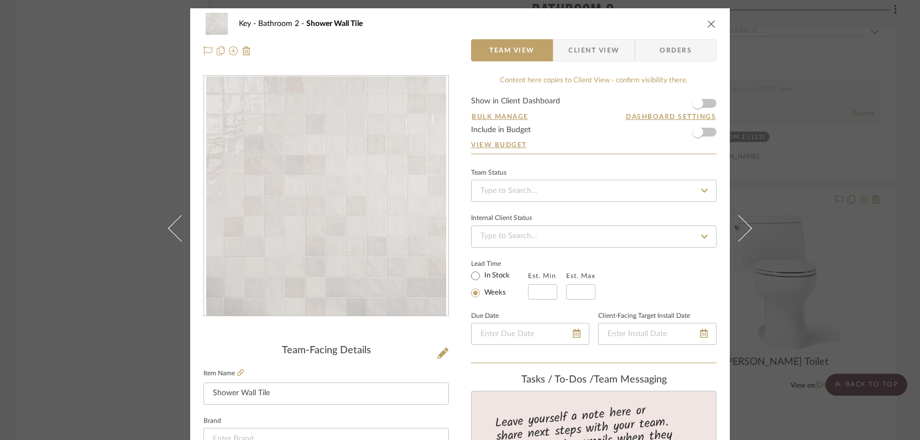
click at [707, 24] on icon "close" at bounding box center [711, 23] width 9 height 9
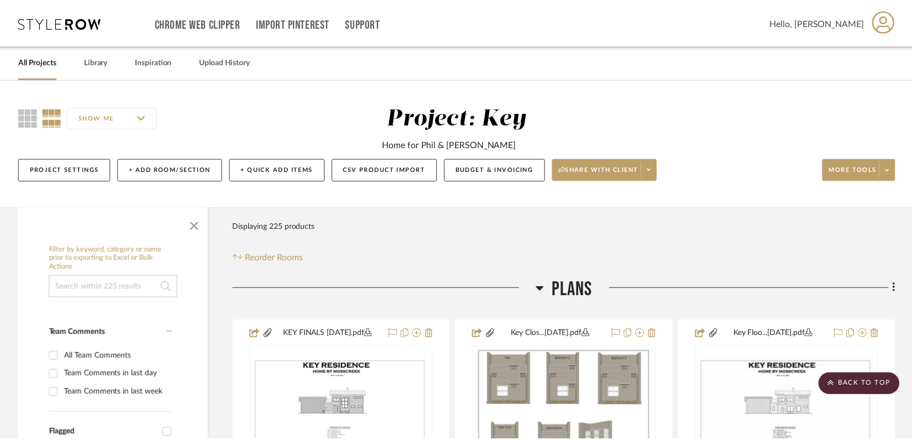
scroll to position [3963, 0]
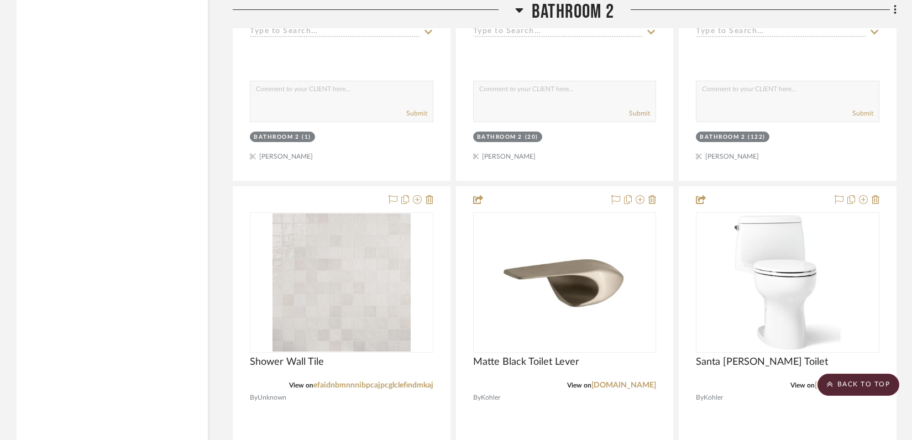
click at [517, 8] on icon at bounding box center [520, 10] width 8 height 4
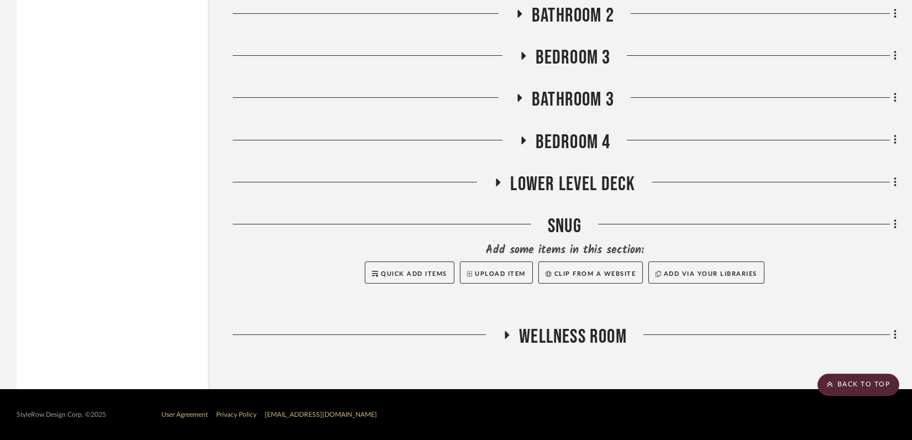
scroll to position [2631, 0]
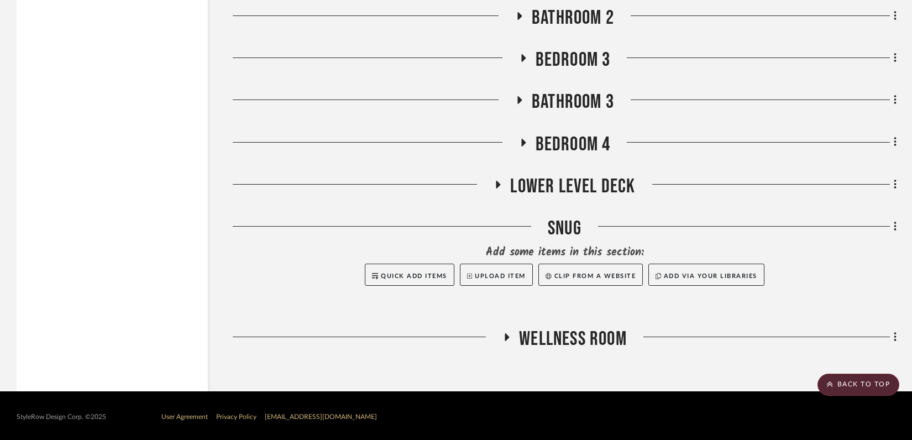
click at [520, 54] on icon at bounding box center [522, 58] width 13 height 8
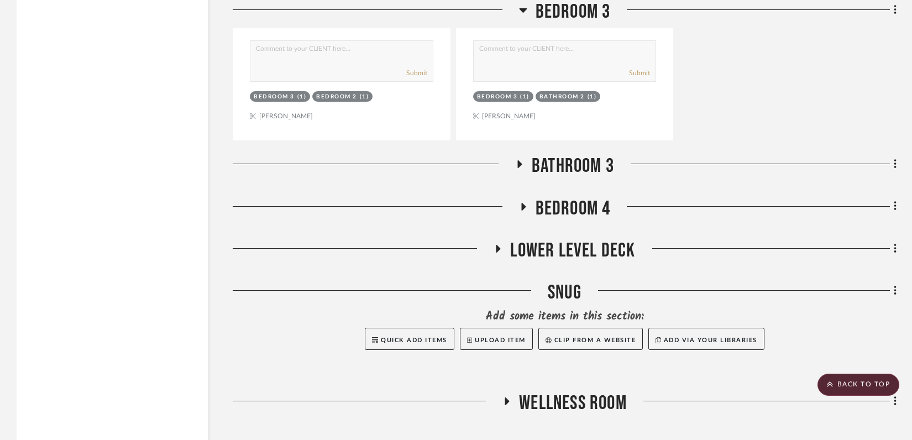
scroll to position [3105, 0]
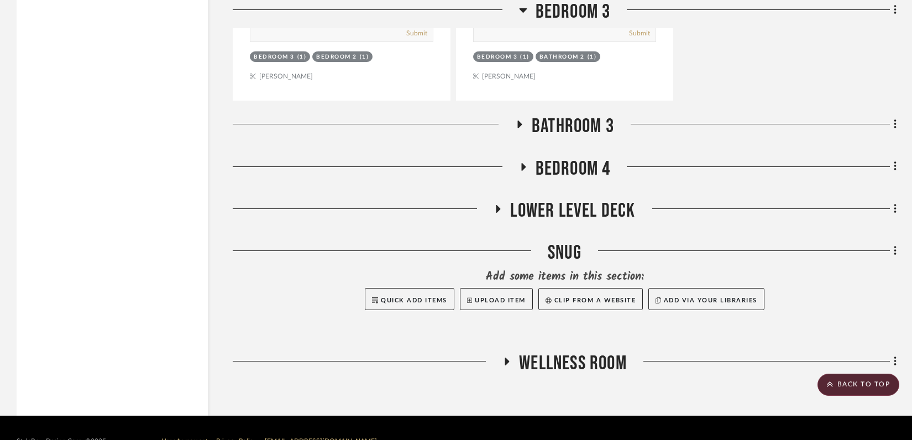
click at [518, 121] on icon at bounding box center [520, 125] width 4 height 8
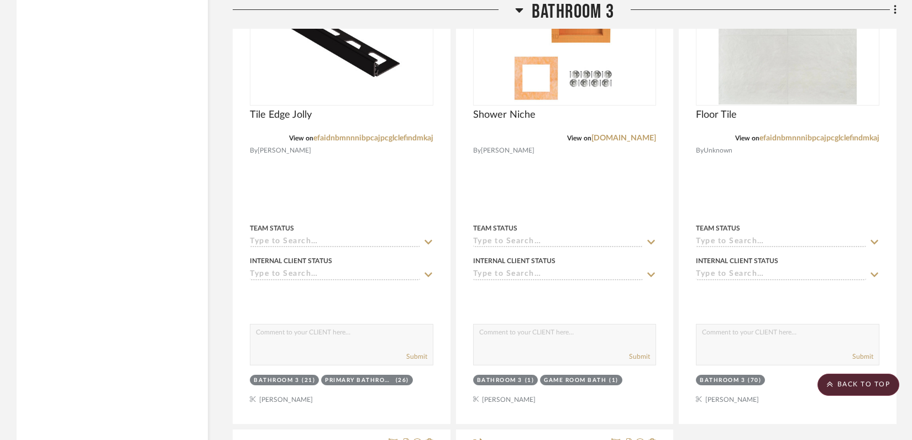
scroll to position [3982, 0]
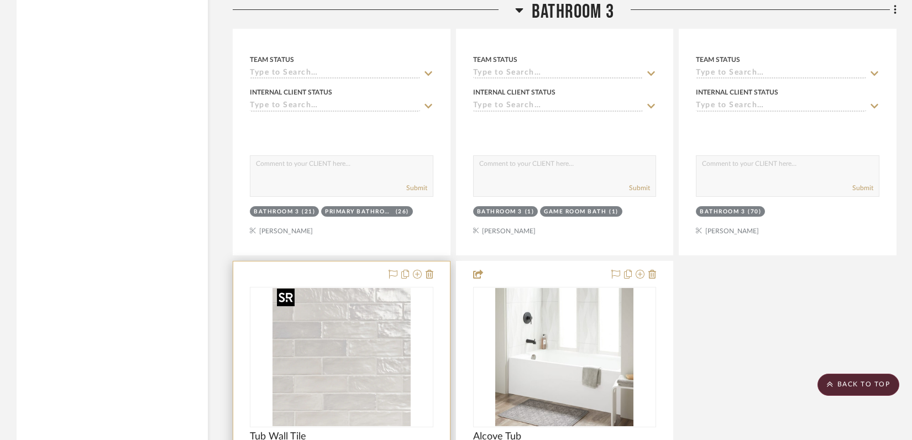
click at [332, 383] on img "0" at bounding box center [342, 357] width 138 height 138
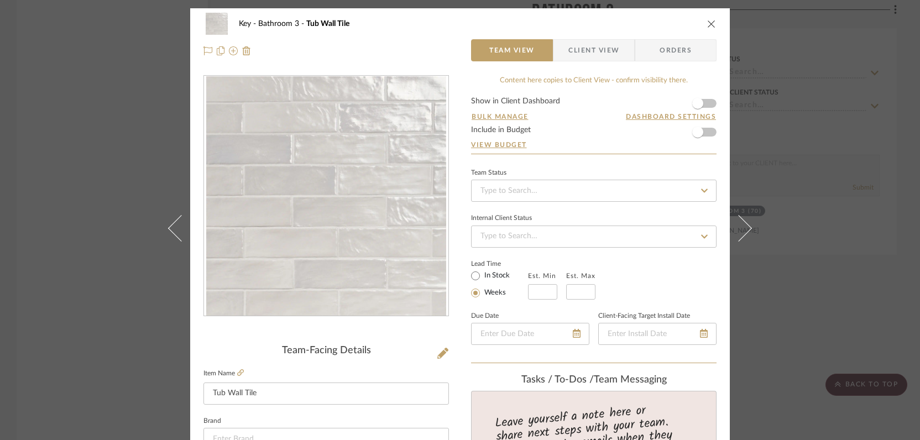
click at [708, 23] on icon "close" at bounding box center [711, 23] width 9 height 9
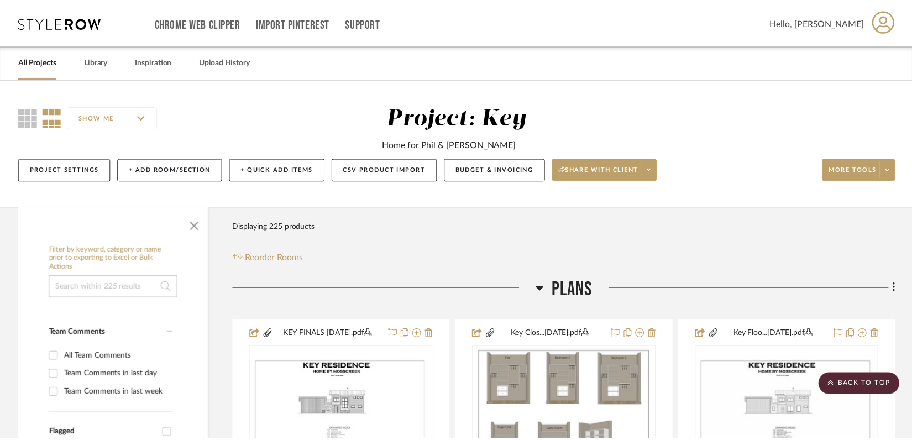
scroll to position [3982, 0]
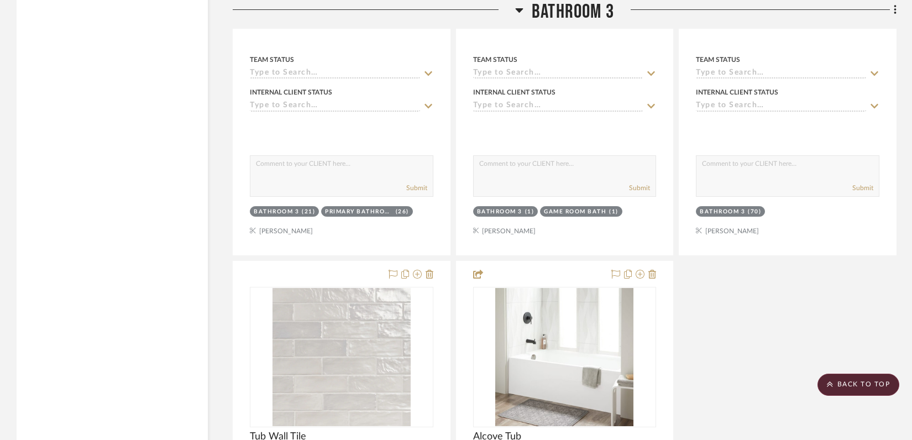
click at [524, 11] on h3 "Bathroom 3" at bounding box center [564, 12] width 99 height 24
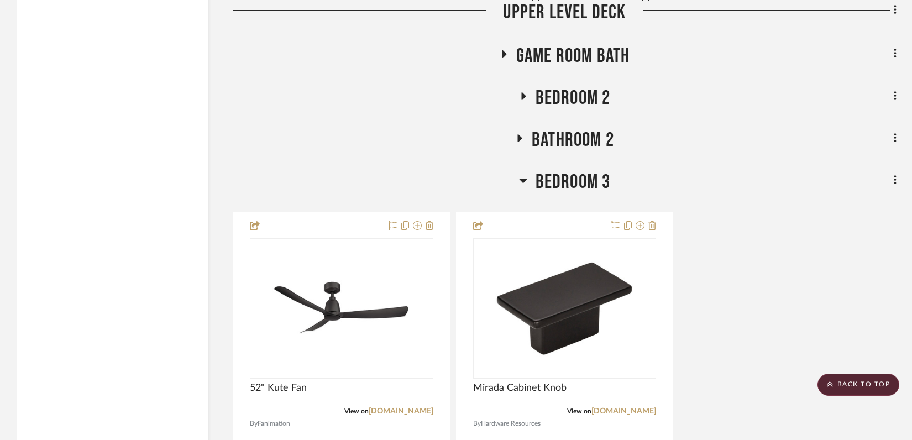
scroll to position [2507, 0]
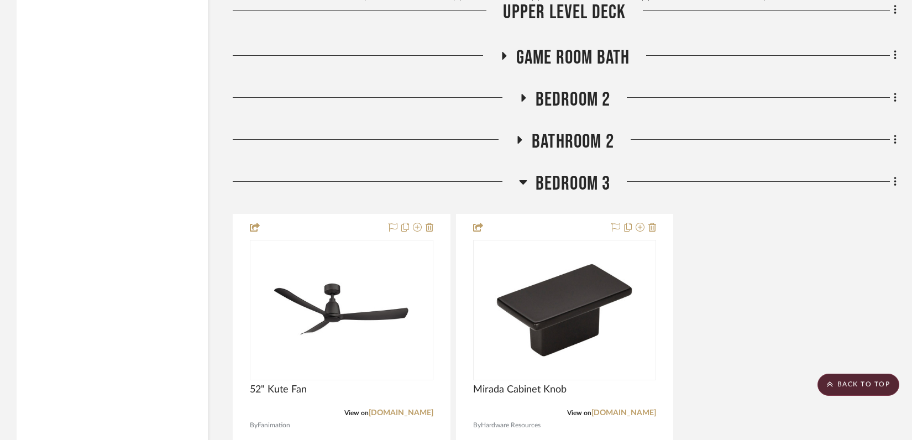
click at [524, 180] on icon at bounding box center [523, 182] width 8 height 4
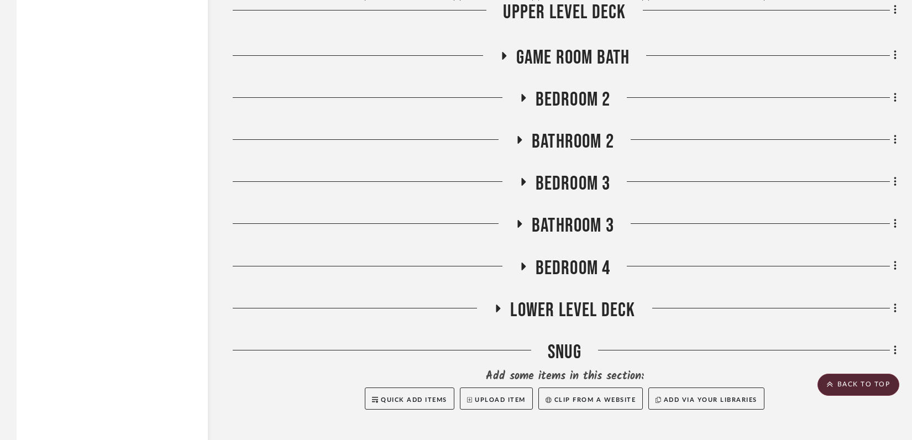
click at [506, 54] on icon at bounding box center [503, 55] width 13 height 8
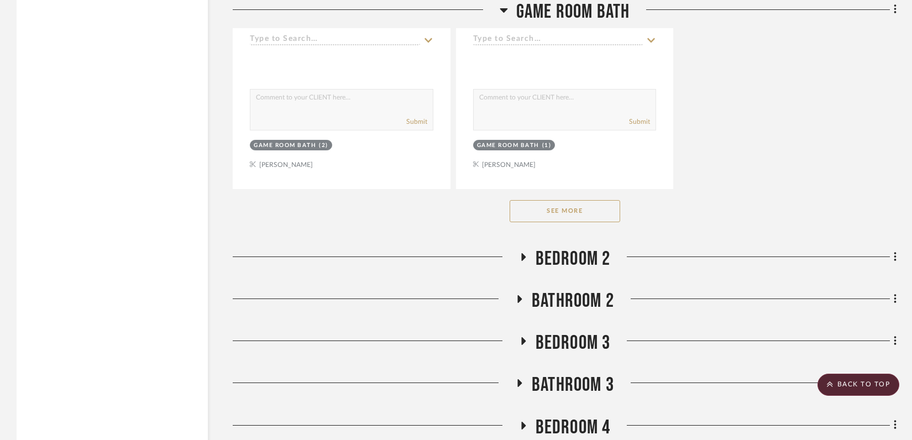
scroll to position [3880, 0]
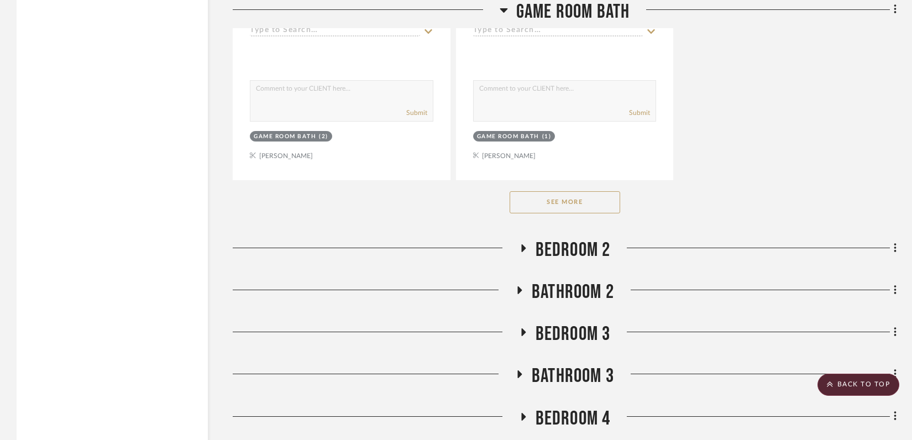
click at [577, 207] on button "See More" at bounding box center [565, 202] width 111 height 22
